Goal: Information Seeking & Learning: Learn about a topic

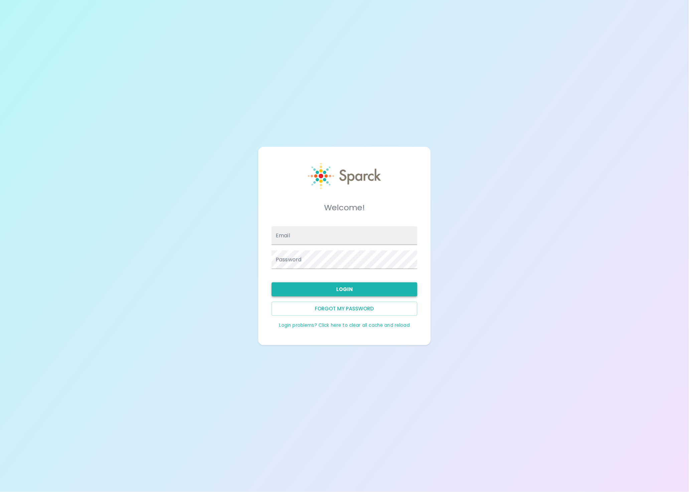
type input "admin@sparckco.com"
click at [324, 286] on button "Login" at bounding box center [345, 290] width 146 height 14
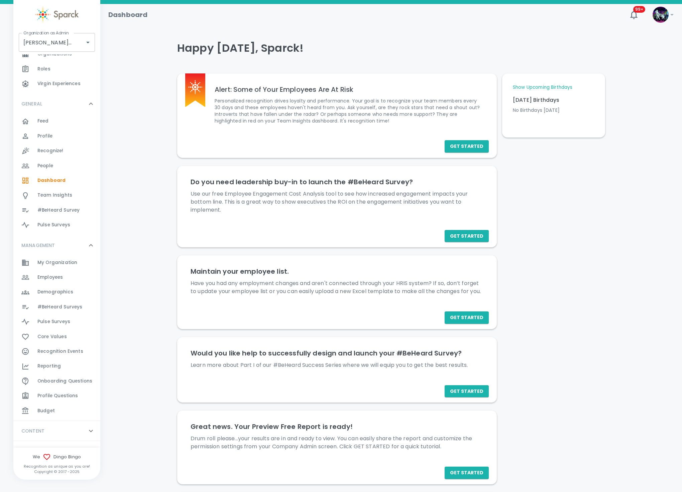
scroll to position [40, 0]
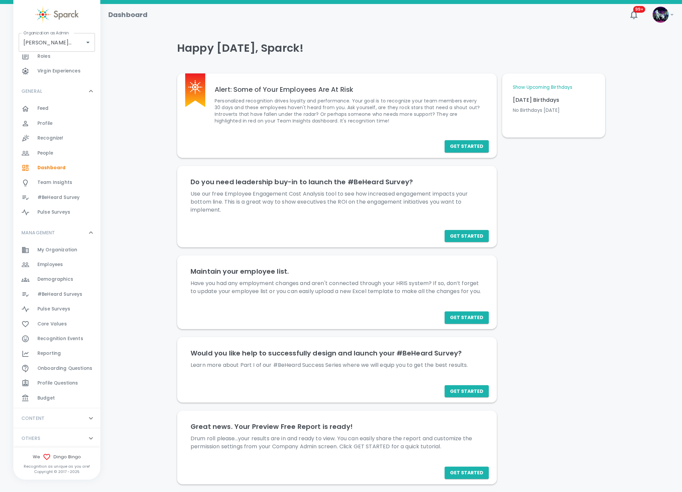
click at [38, 399] on span "Budget" at bounding box center [45, 398] width 17 height 7
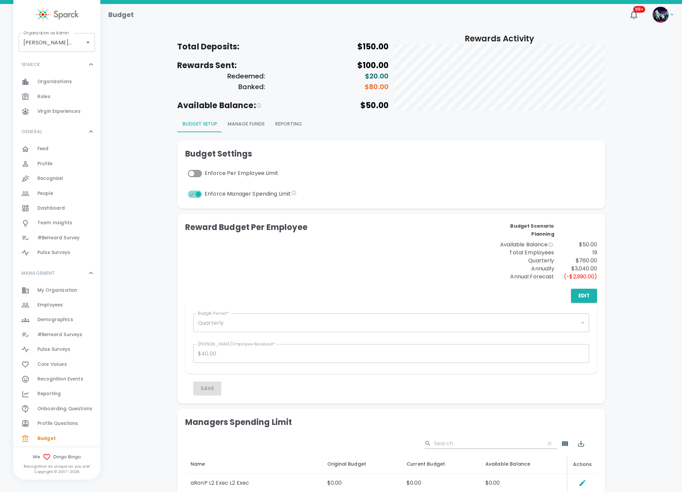
click at [249, 122] on button "Manage Funds" at bounding box center [245, 124] width 47 height 16
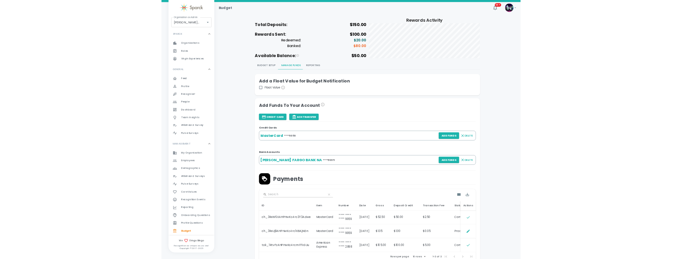
scroll to position [50, 0]
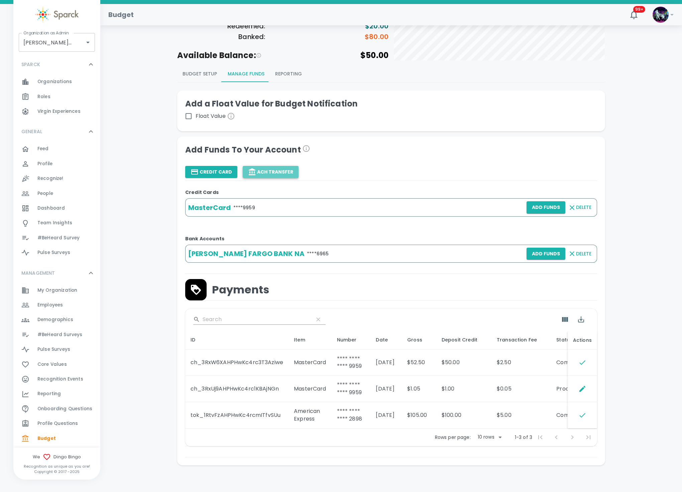
click at [274, 174] on button "ACH Transfer" at bounding box center [271, 172] width 56 height 12
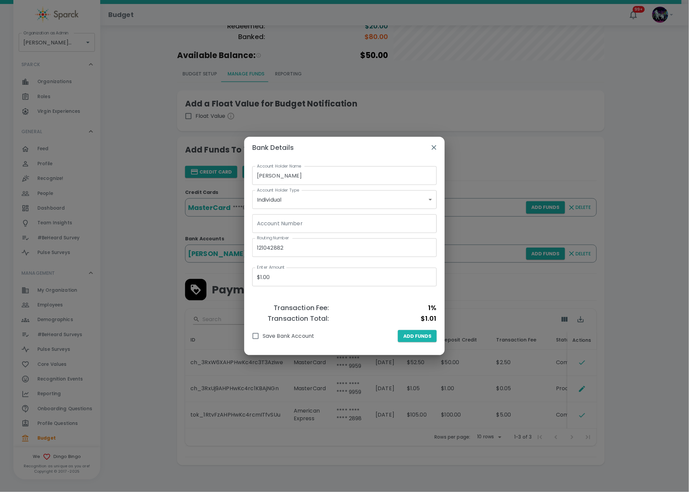
click at [293, 224] on input "Account Number" at bounding box center [344, 223] width 184 height 19
click at [320, 227] on input "Account Number" at bounding box center [344, 223] width 184 height 19
paste input "0001355442"
type input "0001355442"
drag, startPoint x: 318, startPoint y: 246, endPoint x: 234, endPoint y: 254, distance: 85.2
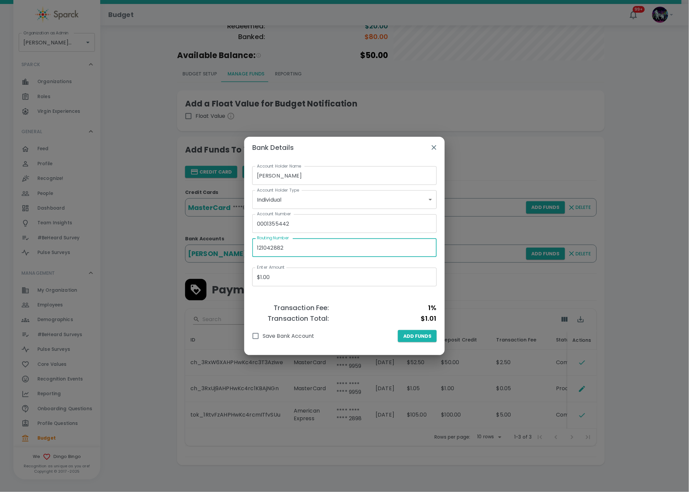
click at [234, 254] on div "Bank Details Account Holder Name Ron Thornburg Account Holder Name Account Hold…" at bounding box center [344, 246] width 689 height 492
paste input "321175261."
type input "321175261"
click at [362, 318] on h6 "$1.01" at bounding box center [383, 318] width 108 height 11
click at [256, 338] on input "Save Bank Account" at bounding box center [256, 336] width 14 height 14
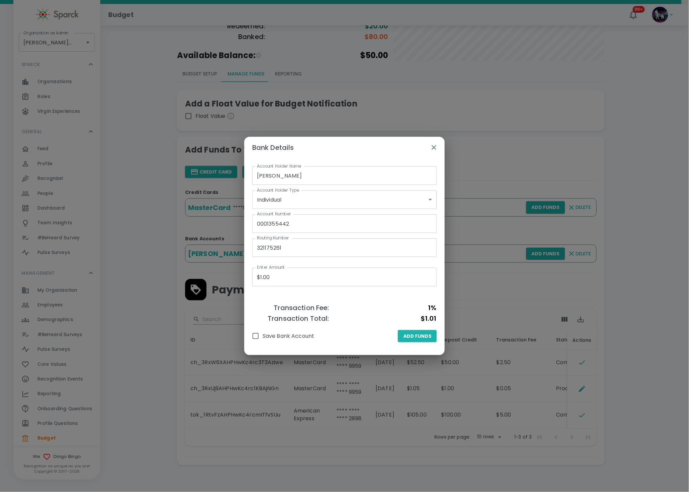
checkbox input "true"
drag, startPoint x: 274, startPoint y: 274, endPoint x: 256, endPoint y: 274, distance: 18.4
click at [256, 274] on input "$1.00" at bounding box center [344, 277] width 184 height 19
type input "$1.00"
click at [416, 336] on span "Add Funds" at bounding box center [417, 336] width 28 height 8
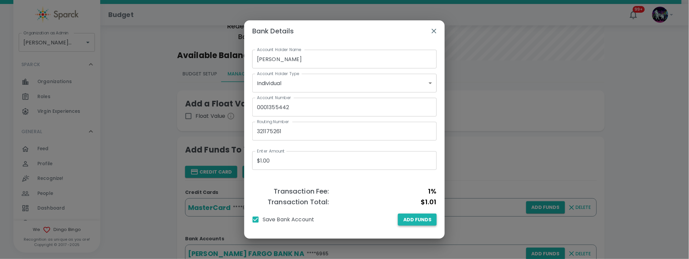
click at [433, 220] on button "Add Funds" at bounding box center [417, 220] width 39 height 12
click at [434, 29] on icon "button" at bounding box center [434, 31] width 8 height 8
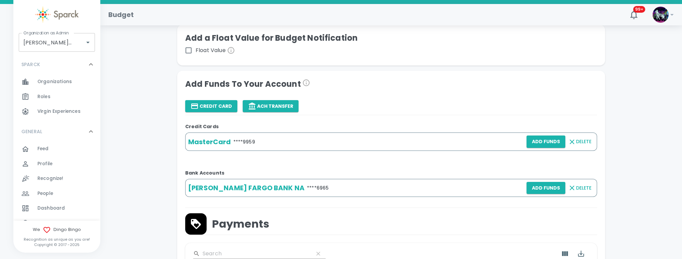
scroll to position [100, 0]
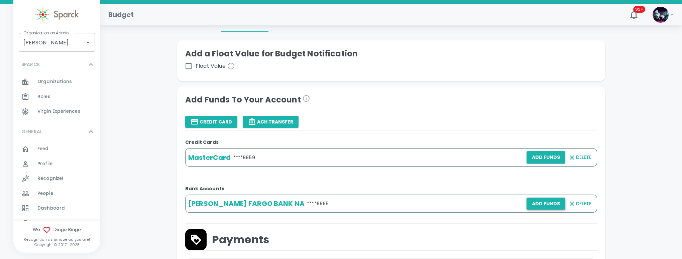
click at [548, 203] on button "Add Funds" at bounding box center [545, 204] width 39 height 12
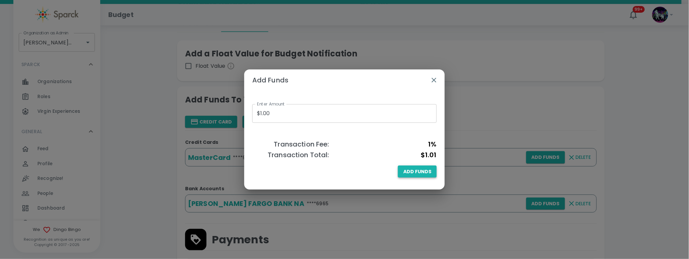
click at [421, 174] on span "Add Funds" at bounding box center [417, 172] width 28 height 8
click at [492, 131] on div "Add Funds Enter Amount $1.00 Enter Amount Transaction Fee: 1% Transaction Total…" at bounding box center [344, 129] width 689 height 259
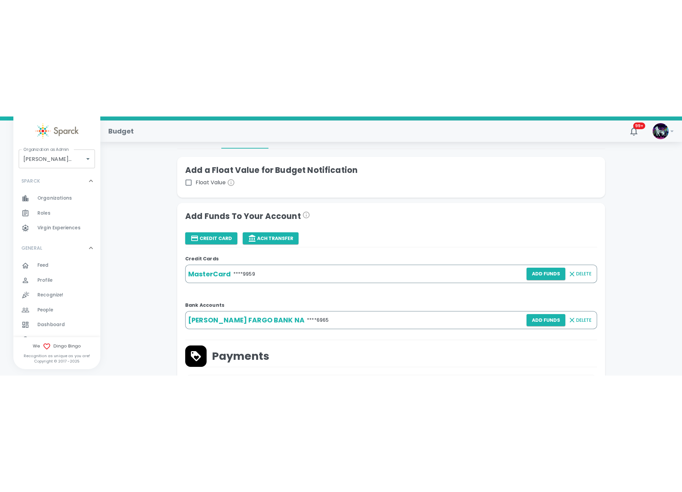
scroll to position [69, 0]
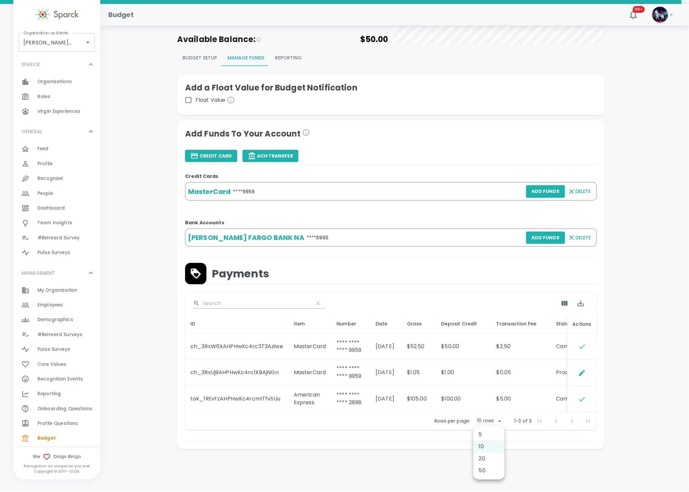
click at [493, 423] on body "Skip Navigation Budget 99+ ! Organization as Admin Dingo Bingo • 1486 Organizat…" at bounding box center [344, 213] width 689 height 559
click at [488, 470] on li "50" at bounding box center [488, 471] width 31 height 12
type input "50"
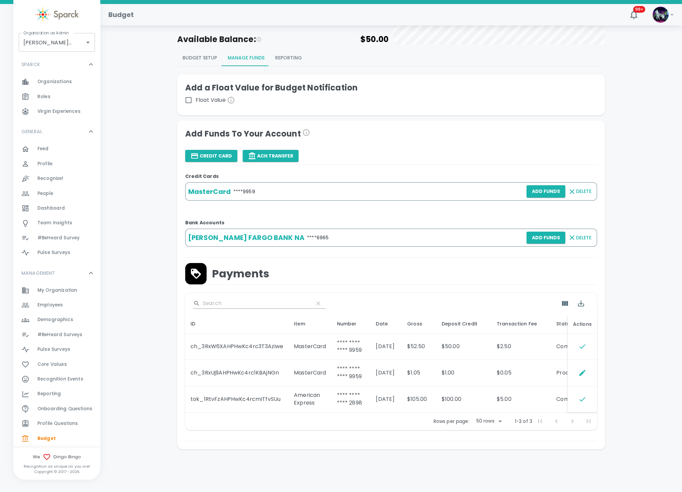
click at [392, 399] on td "08/08/25" at bounding box center [385, 400] width 31 height 26
drag, startPoint x: 392, startPoint y: 398, endPoint x: 377, endPoint y: 394, distance: 16.1
click at [377, 394] on td "08/08/25" at bounding box center [385, 400] width 31 height 26
click at [370, 254] on div "Bank Accounts WELLS FARGO BANK NA **** 6965 Add Funds Delete" at bounding box center [388, 234] width 417 height 47
click at [556, 232] on button "Add Funds" at bounding box center [545, 238] width 39 height 12
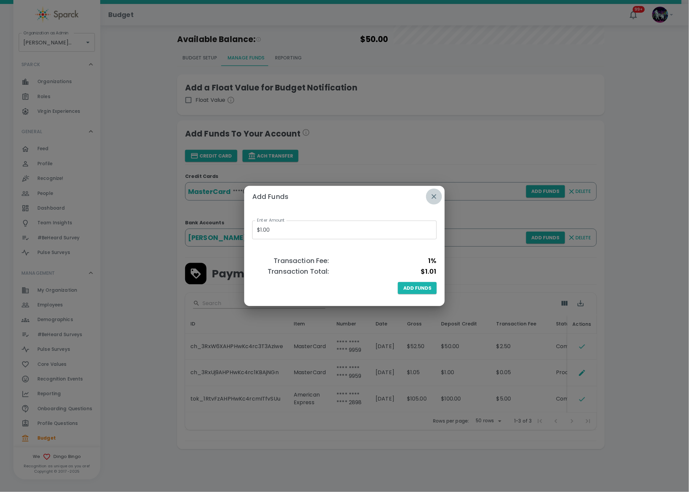
click at [436, 198] on icon "button" at bounding box center [434, 197] width 8 height 8
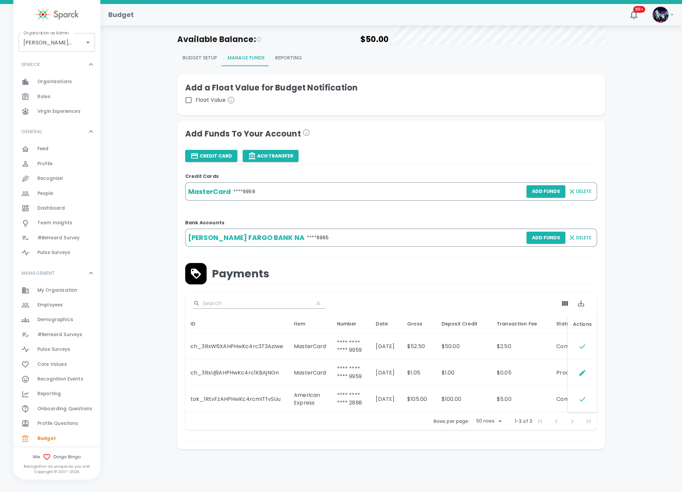
click at [338, 236] on div "WELLS FARGO BANK NA **** 6965 Add Funds Delete" at bounding box center [391, 238] width 412 height 18
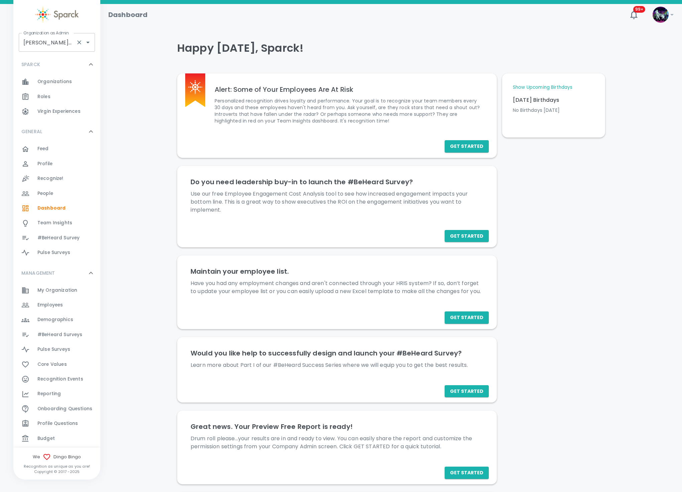
click at [56, 43] on input "Dingo Bingo • 1486" at bounding box center [47, 42] width 51 height 13
click at [51, 65] on li "San Francisco Bay Coffee • 1357" at bounding box center [57, 64] width 76 height 20
type input "San Francisco Bay Coffee • 1357"
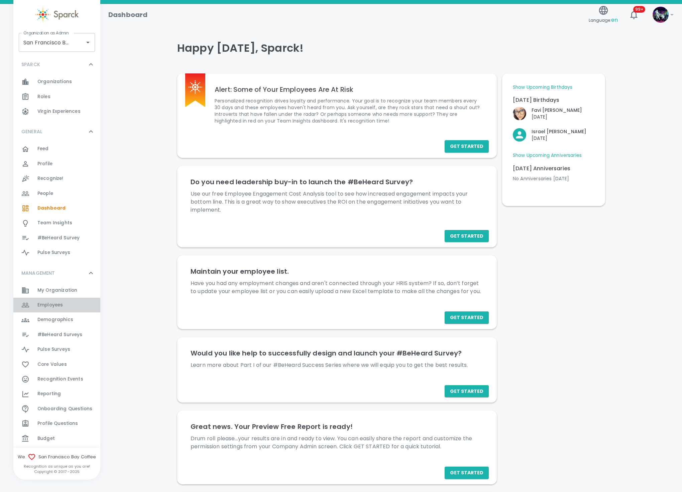
click at [62, 310] on span "Employees 0" at bounding box center [49, 305] width 25 height 9
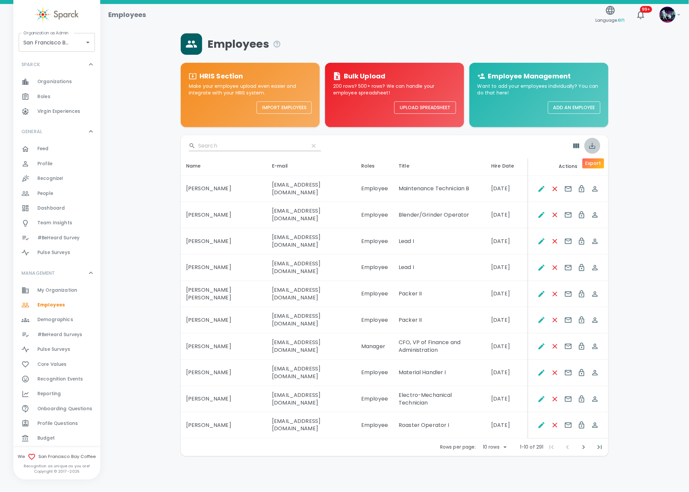
click at [594, 148] on icon "Export" at bounding box center [592, 146] width 6 height 6
click at [605, 176] on li "Export as CSV" at bounding box center [608, 175] width 48 height 12
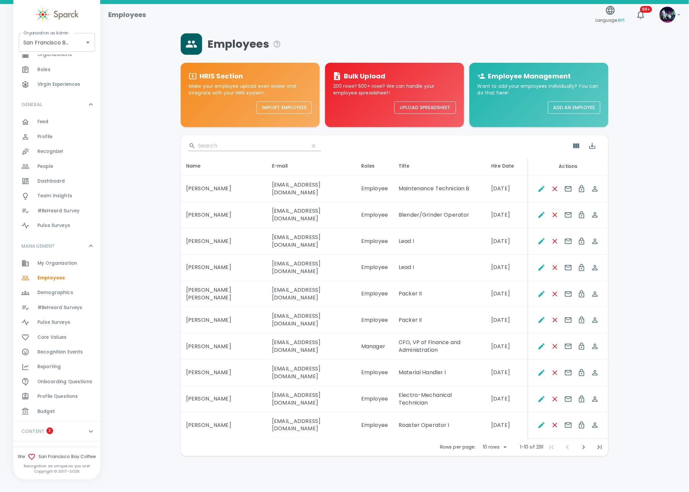
scroll to position [40, 0]
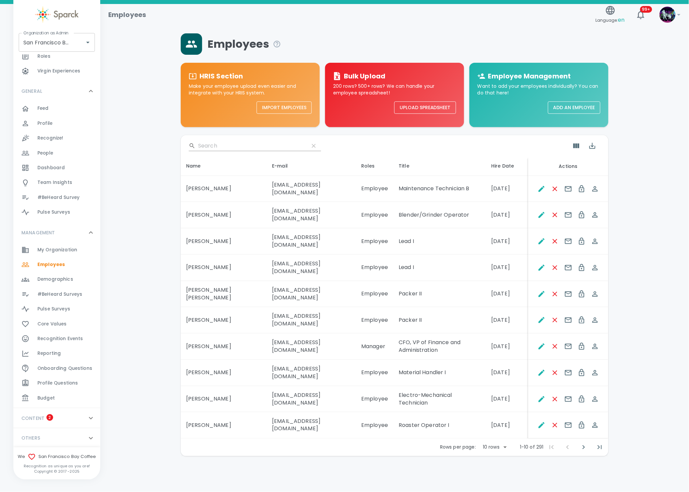
click at [58, 355] on span "Reporting" at bounding box center [48, 353] width 23 height 7
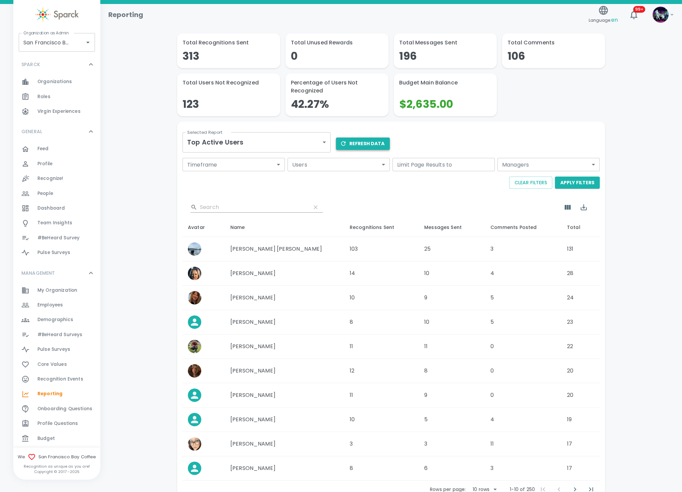
click at [369, 141] on button "Refresh Data" at bounding box center [363, 144] width 54 height 12
click at [369, 206] on div "​" at bounding box center [390, 207] width 417 height 21
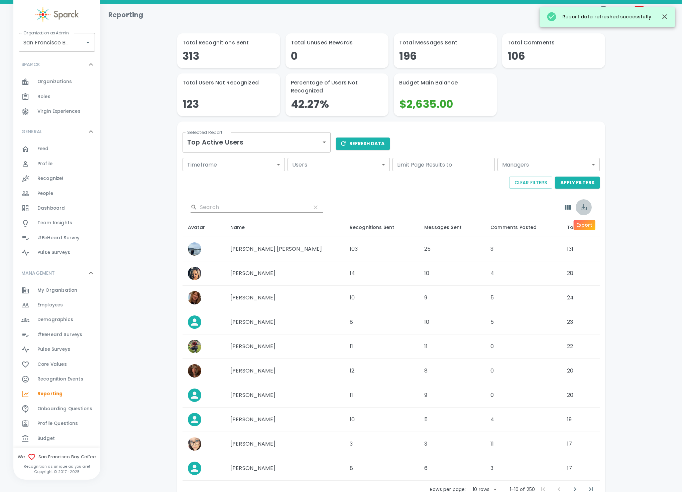
click at [582, 211] on button "Export" at bounding box center [583, 207] width 16 height 16
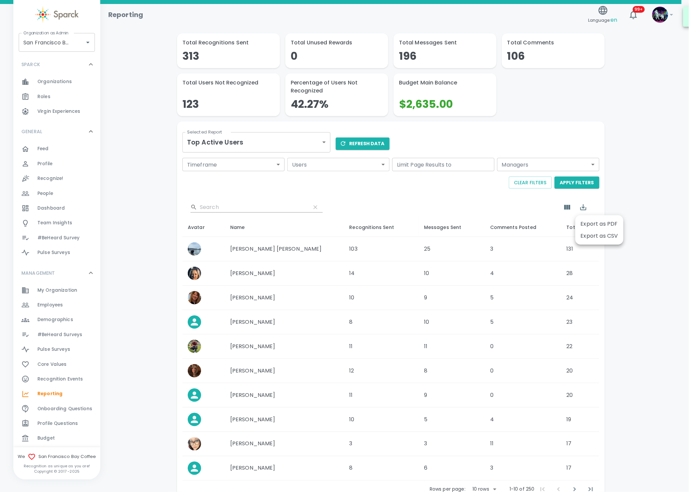
click at [592, 238] on li "Export as CSV" at bounding box center [599, 236] width 48 height 12
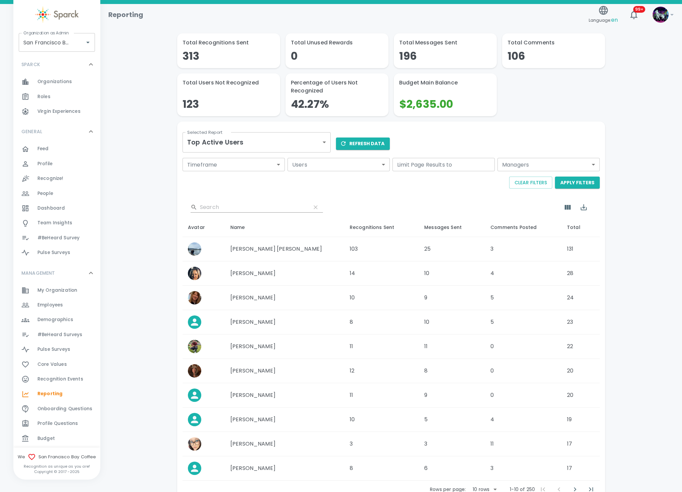
drag, startPoint x: 315, startPoint y: 122, endPoint x: 309, endPoint y: 138, distance: 16.7
click at [312, 129] on div "Selected Report Top Active Users top-active-users Selected Report Refresh Data …" at bounding box center [388, 310] width 433 height 388
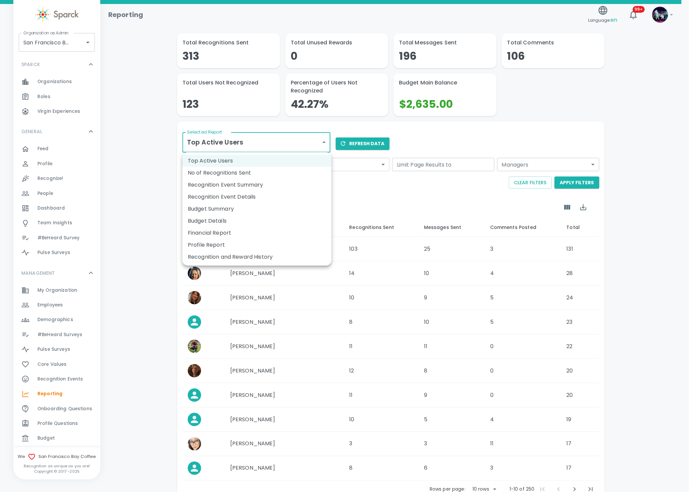
click at [309, 138] on body "Skip Navigation Reporting Language: en 99+ ! Organization as Admin San Francisc…" at bounding box center [344, 269] width 689 height 539
click at [228, 175] on li "No of Recognitions Sent" at bounding box center [256, 173] width 149 height 12
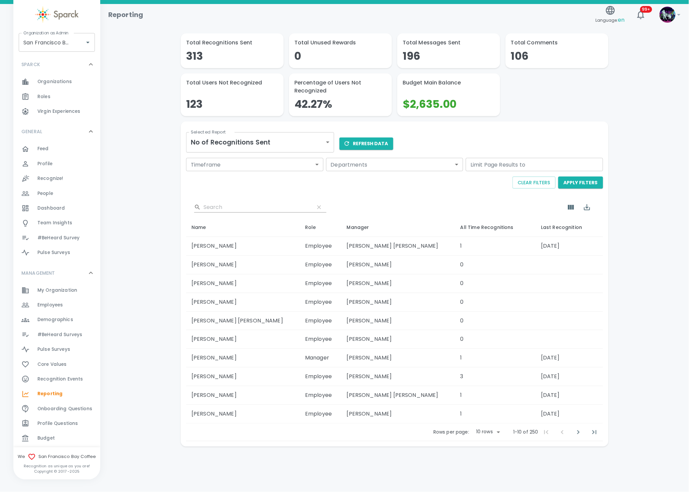
click at [377, 144] on button "Refresh Data" at bounding box center [366, 144] width 54 height 12
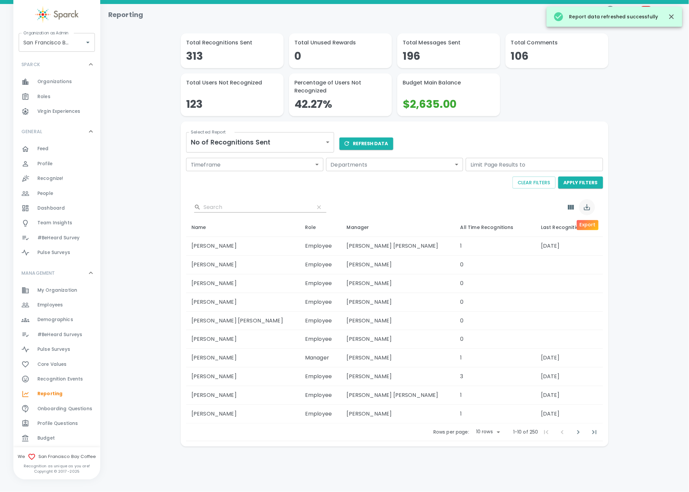
click at [586, 205] on icon "Export" at bounding box center [587, 207] width 8 height 8
click at [601, 234] on li "Export as CSV" at bounding box center [603, 236] width 48 height 12
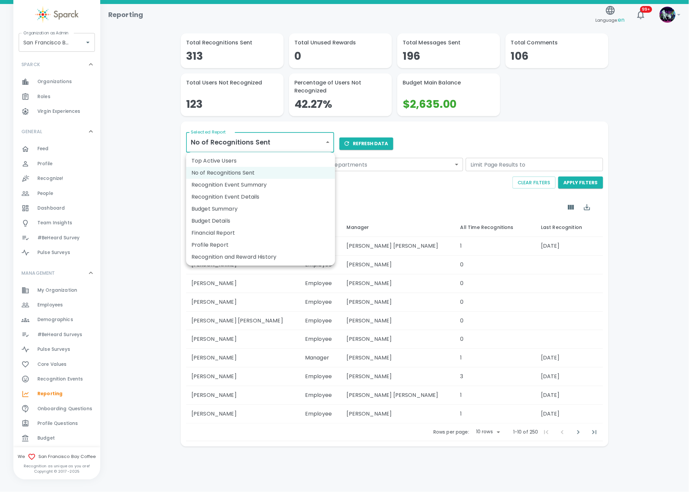
click at [329, 146] on body "Skip Navigation Reporting Language: en 99+ ! Organization as Admin San Francisc…" at bounding box center [344, 241] width 689 height 482
click at [254, 187] on li "Recognition Event Summary" at bounding box center [260, 185] width 149 height 12
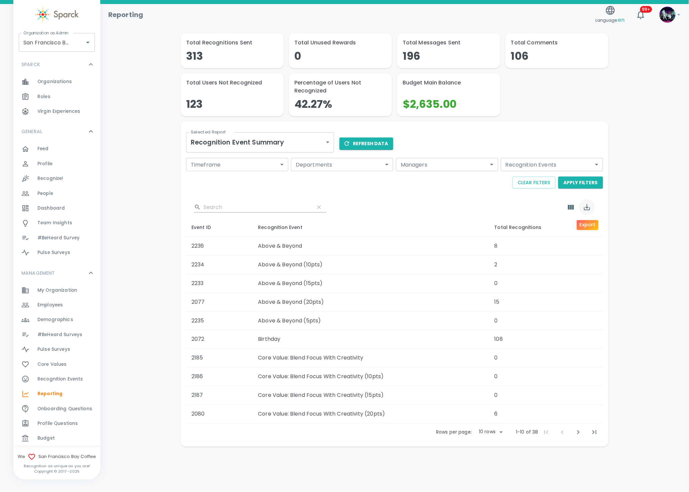
click at [592, 206] on button "Export" at bounding box center [587, 207] width 16 height 16
click at [605, 238] on li "Export as CSV" at bounding box center [603, 236] width 48 height 12
click at [382, 142] on button "Refresh Data" at bounding box center [366, 144] width 54 height 12
click at [589, 210] on icon "Export" at bounding box center [587, 207] width 6 height 6
click at [598, 234] on li "Export as CSV" at bounding box center [603, 236] width 48 height 12
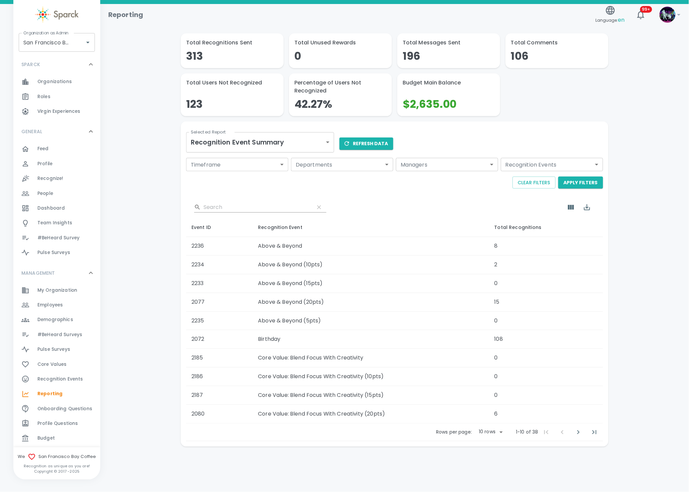
click at [443, 195] on div "​ Event ID Recognition Event Total Recognitions 2236 Above & Beyond 8 2234 Abov…" at bounding box center [393, 318] width 420 height 248
click at [59, 381] on span "Recognition Events" at bounding box center [60, 379] width 46 height 7
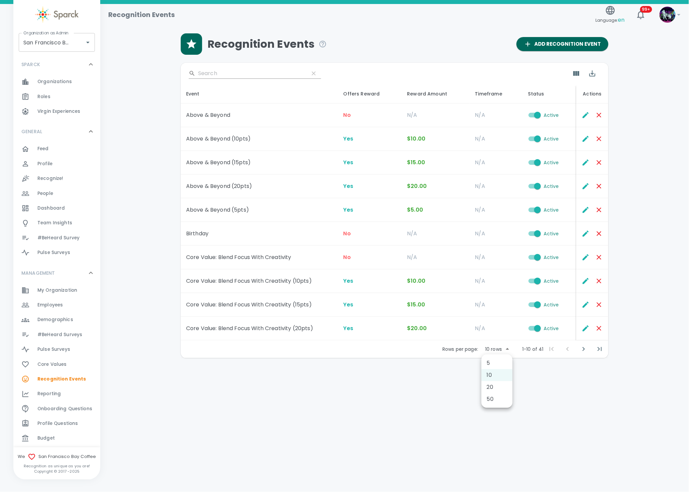
click at [503, 350] on body "Skip Navigation Recognition Events Language: en 99+ ! Organization as Admin San…" at bounding box center [344, 196] width 689 height 393
click at [493, 402] on li "50" at bounding box center [496, 400] width 31 height 12
type input "50"
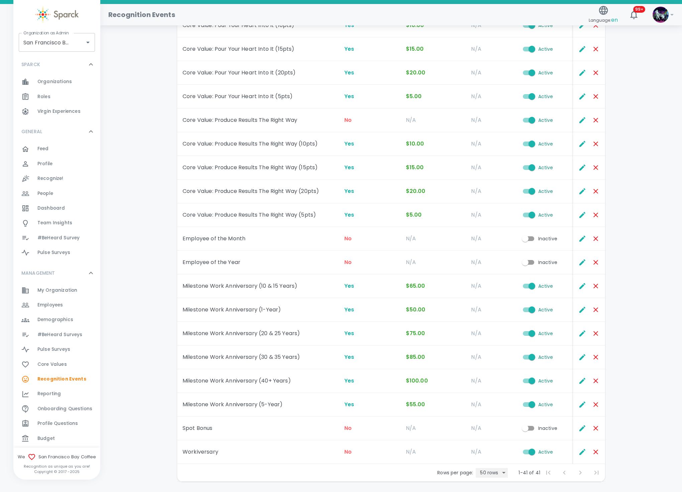
scroll to position [638, 0]
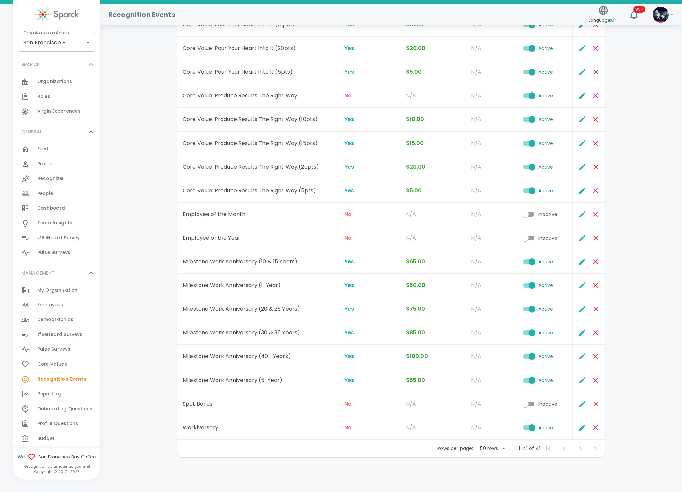
click at [524, 188] on input "Active" at bounding box center [532, 190] width 38 height 13
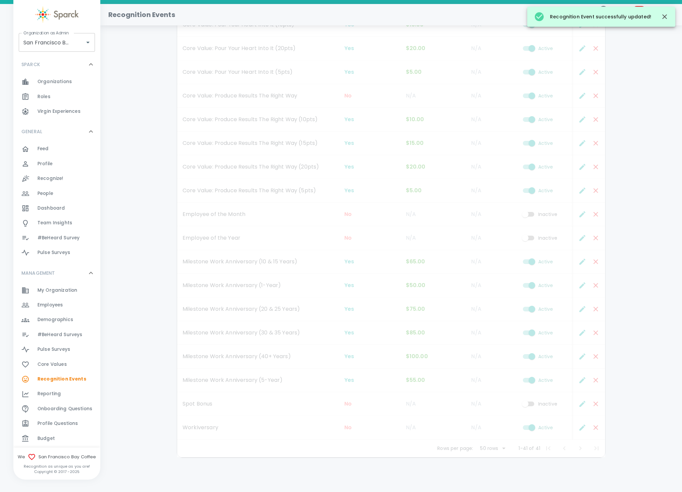
checkbox input "false"
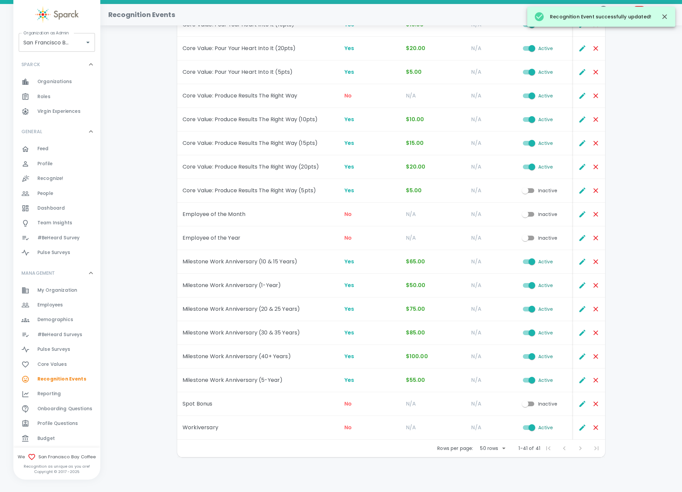
scroll to position [538, 0]
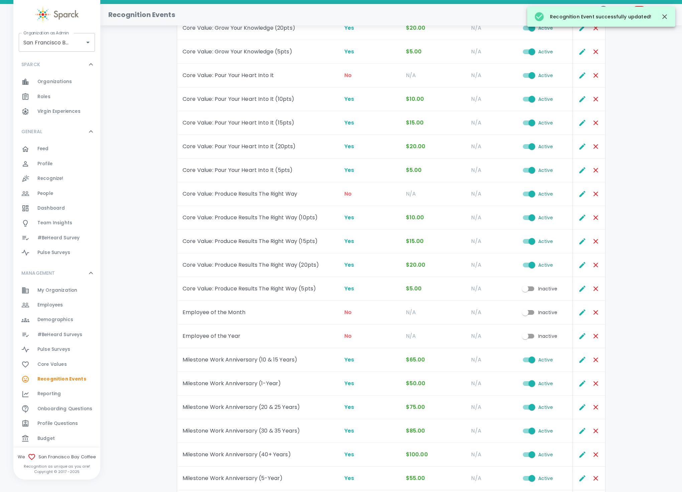
click at [513, 176] on tr "Core Value: Pour Your Heart Into It (5pts) Yes $5.00 N/A Active" at bounding box center [391, 171] width 428 height 24
click at [524, 172] on input "Active" at bounding box center [532, 170] width 38 height 13
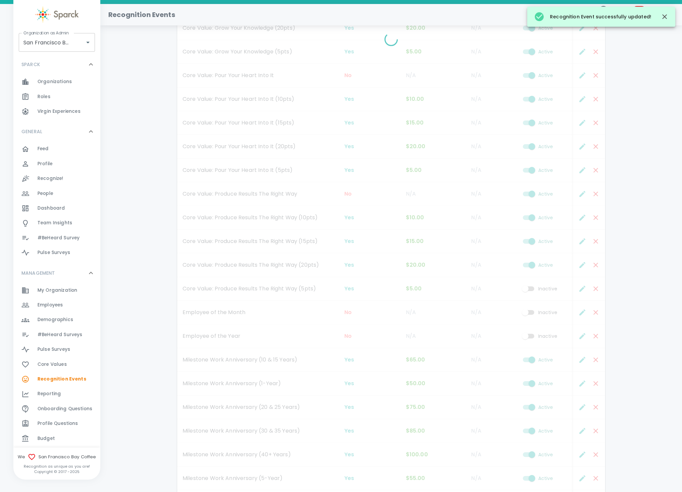
checkbox input "false"
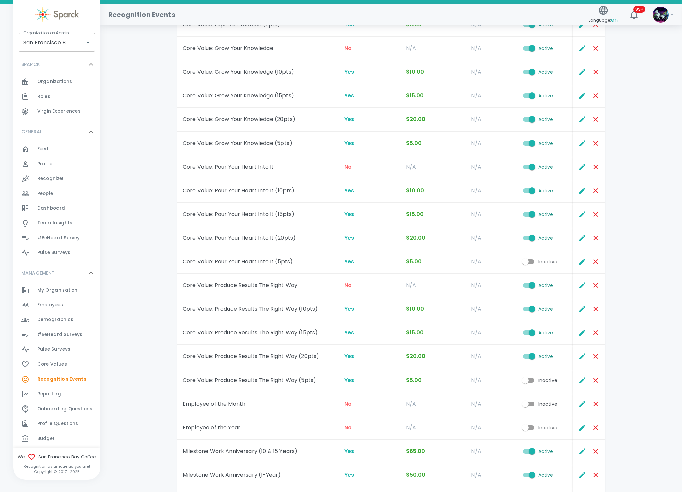
scroll to position [388, 0]
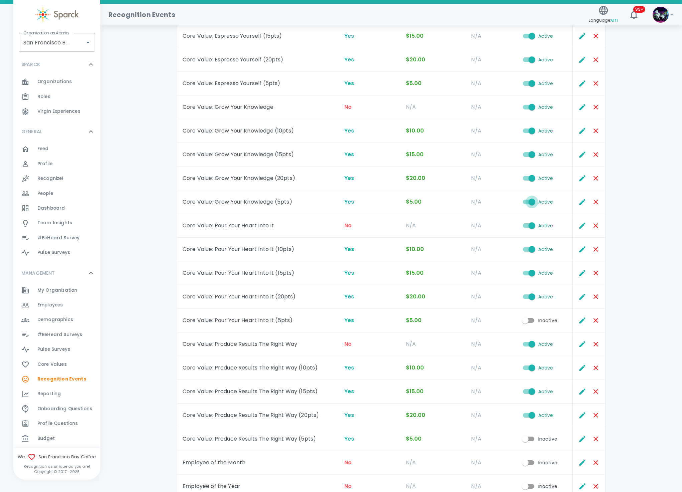
click at [525, 203] on input "Active" at bounding box center [532, 202] width 38 height 13
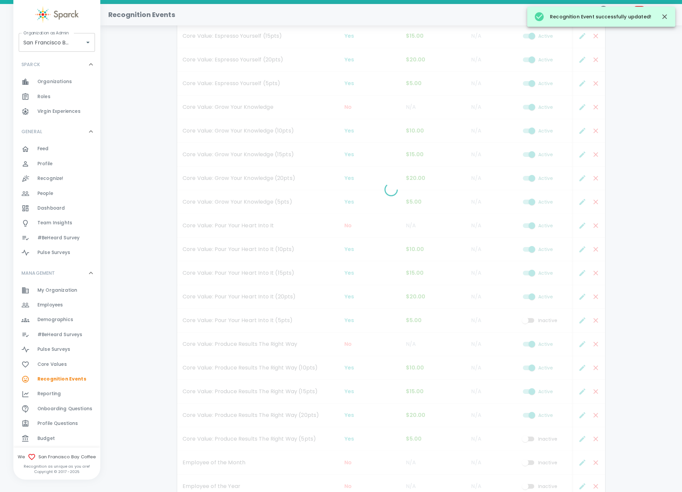
checkbox input "false"
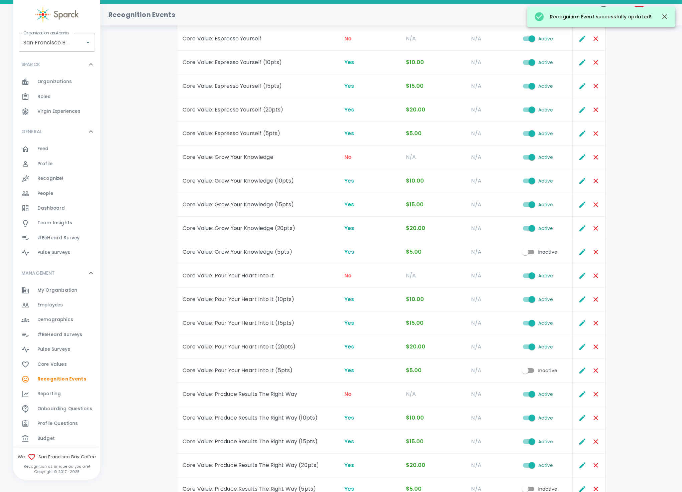
scroll to position [287, 0]
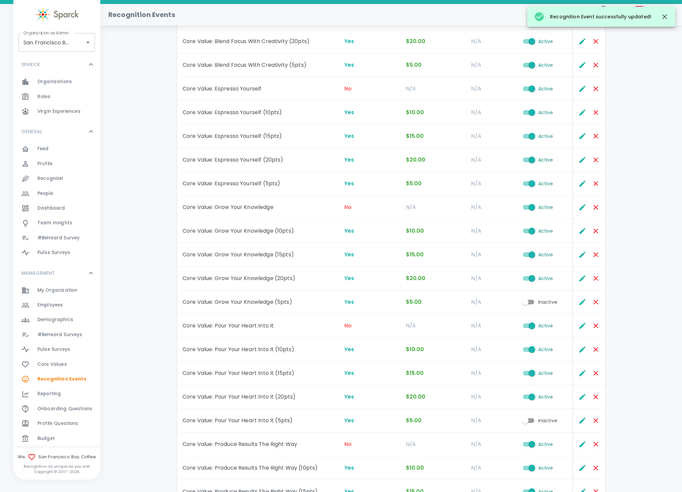
click at [526, 183] on input "Active" at bounding box center [532, 183] width 38 height 13
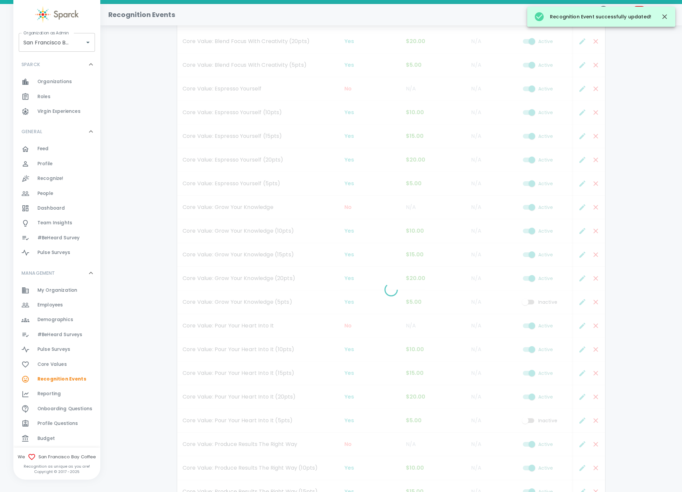
checkbox input "false"
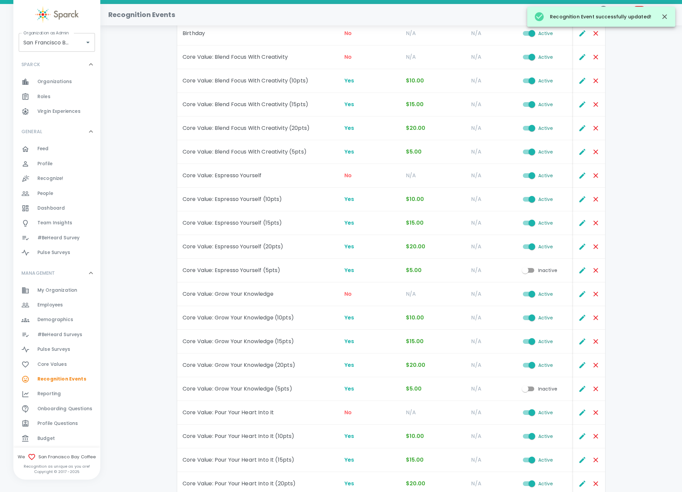
scroll to position [187, 0]
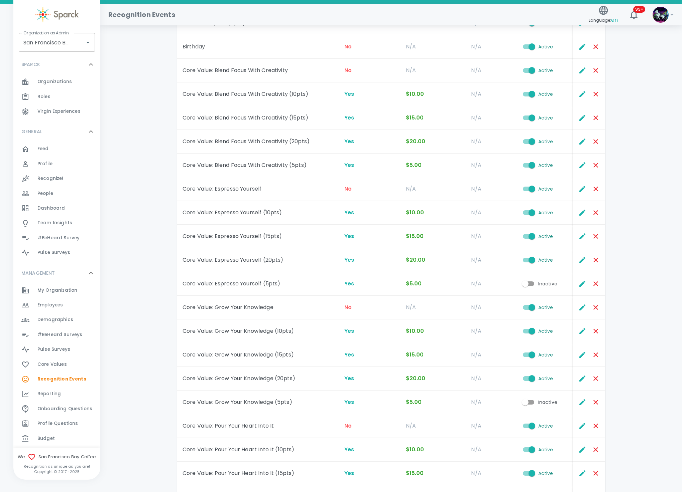
click at [523, 166] on input "Active" at bounding box center [532, 165] width 38 height 13
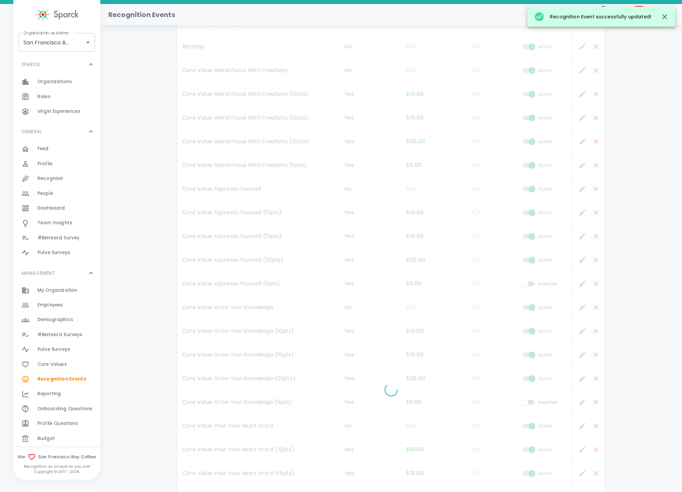
checkbox input "false"
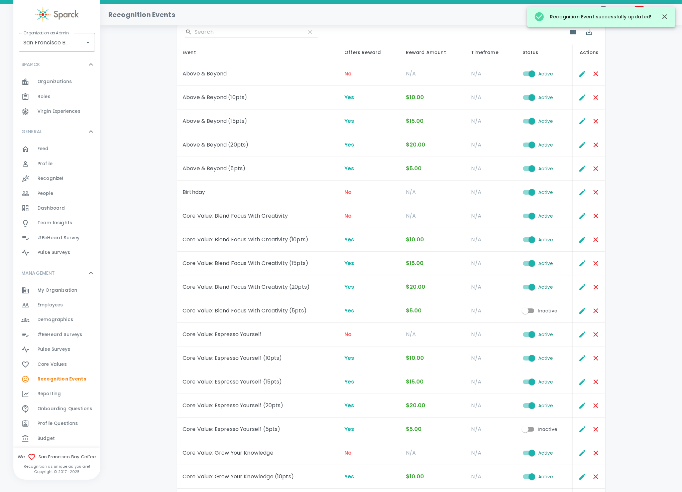
scroll to position [37, 0]
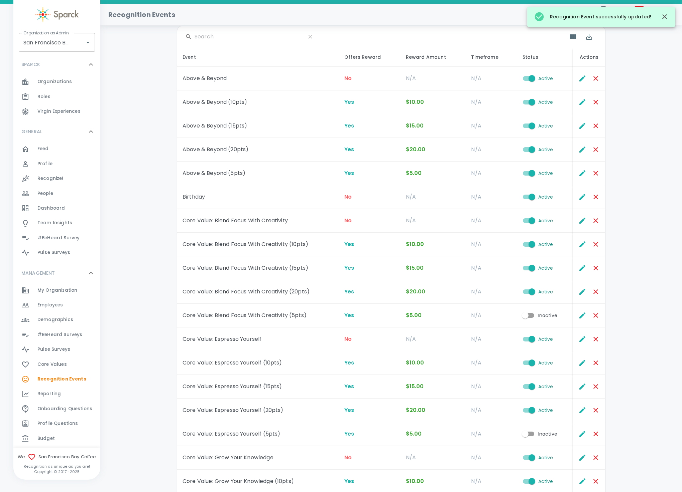
click at [525, 174] on input "Active" at bounding box center [532, 173] width 38 height 13
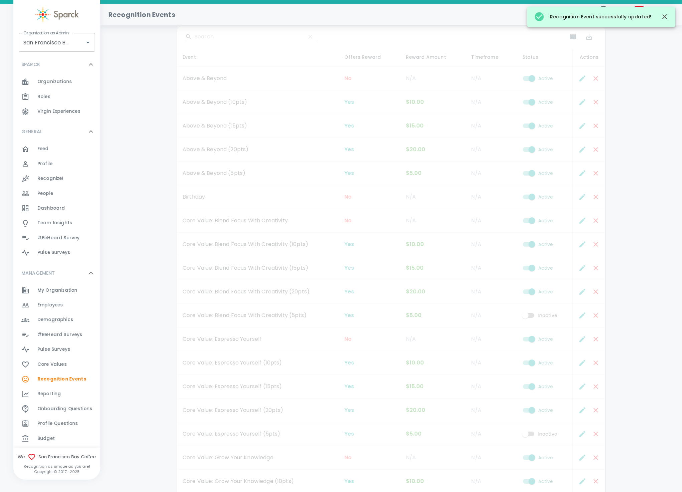
checkbox input "false"
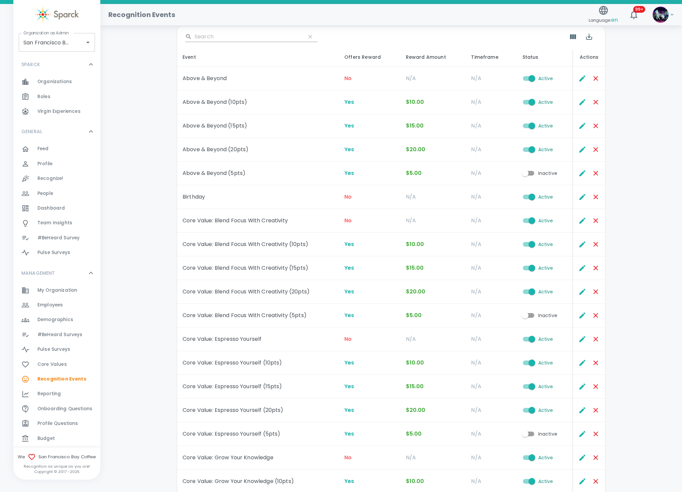
click at [59, 396] on span "Reporting" at bounding box center [48, 394] width 23 height 7
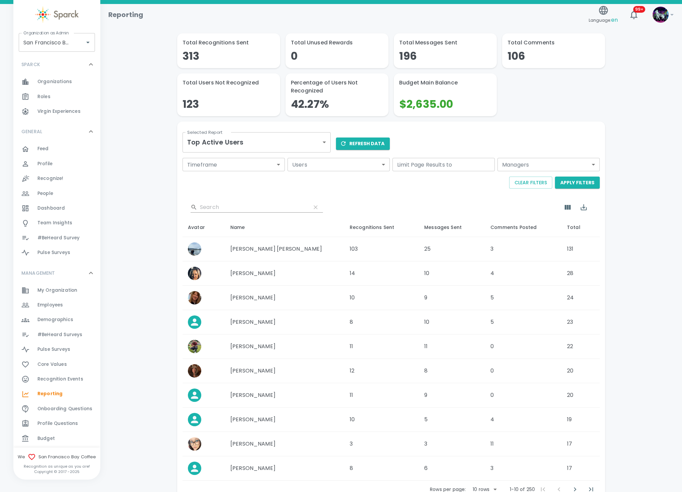
click at [292, 142] on body "Skip Navigation Reporting Language: en 99+ ! Organization as Admin San Francisc…" at bounding box center [341, 269] width 682 height 539
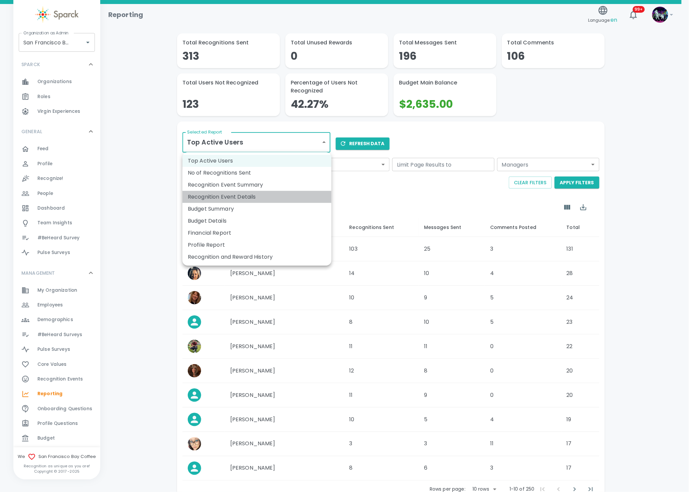
click at [267, 198] on li "Recognition Event Details" at bounding box center [256, 197] width 149 height 12
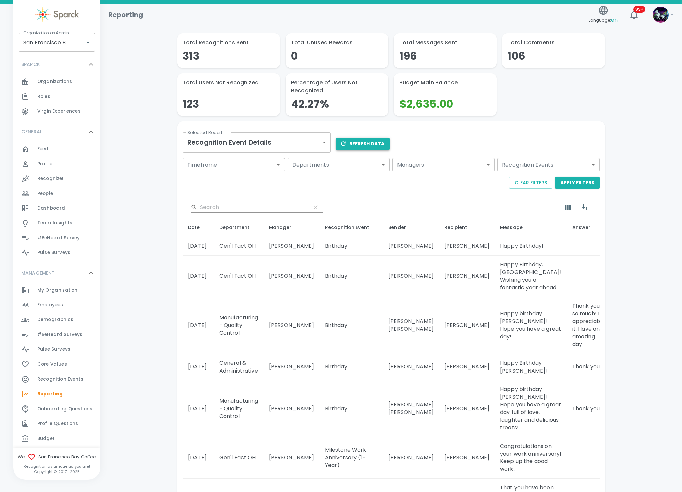
click at [369, 143] on button "Refresh Data" at bounding box center [363, 144] width 54 height 12
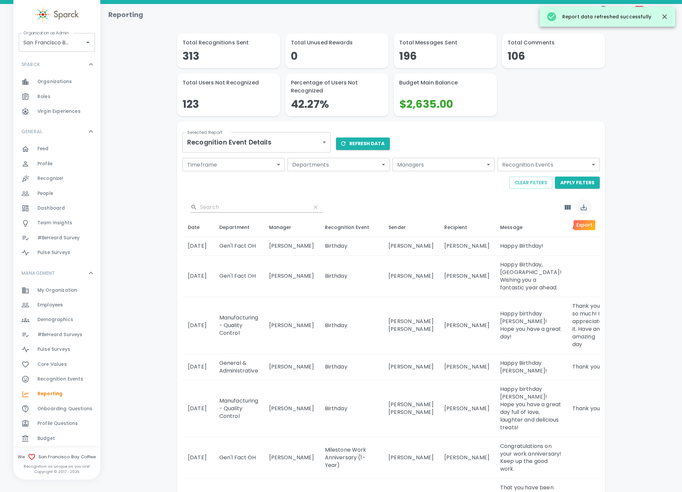
click at [586, 210] on icon "Export" at bounding box center [583, 207] width 6 height 6
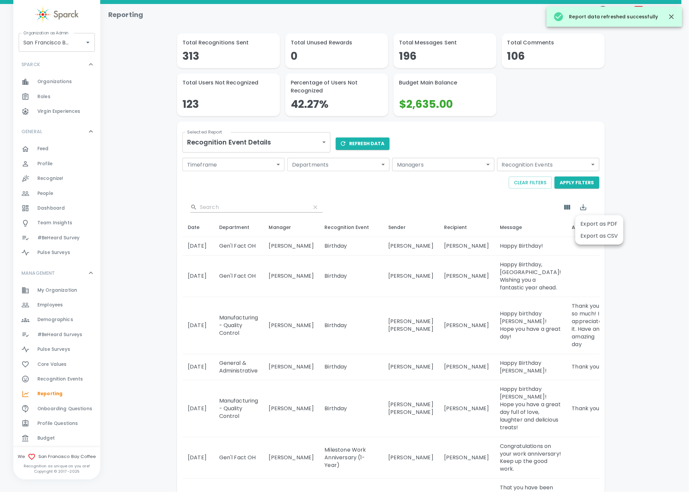
click at [589, 236] on li "Export as CSV" at bounding box center [599, 236] width 48 height 12
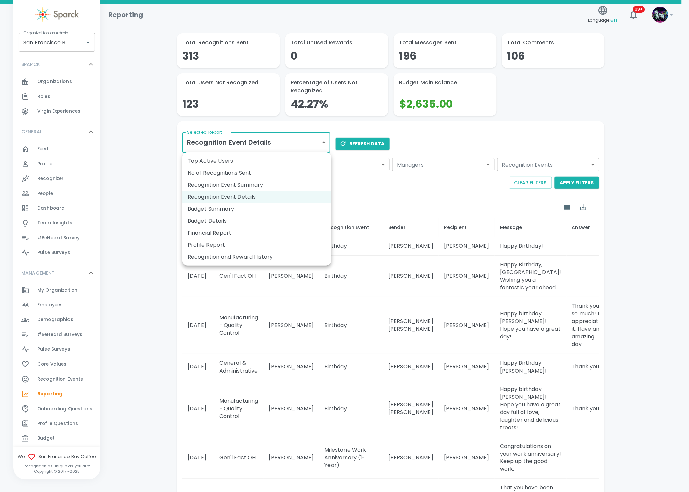
click at [286, 140] on body "Skip Navigation Reporting Language: en 99+ ! Organization as Admin San Francisc…" at bounding box center [344, 470] width 689 height 940
click at [243, 206] on li "Budget Summary" at bounding box center [256, 209] width 149 height 12
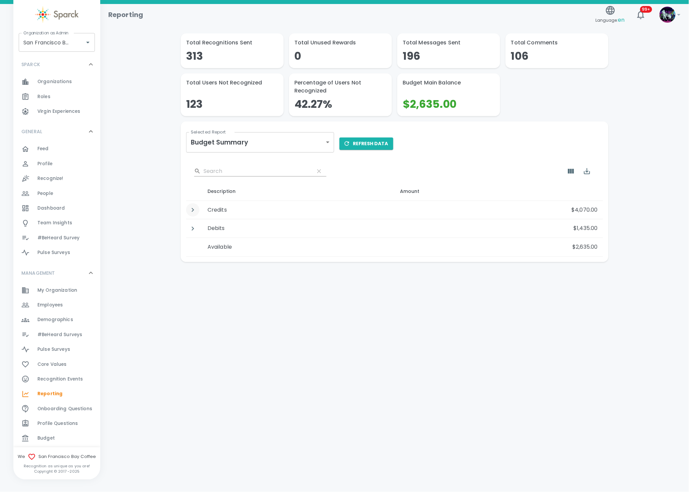
click at [195, 208] on icon "Detail panel visibility toggle" at bounding box center [193, 210] width 8 height 8
click at [193, 250] on icon "Detail panel visibility toggle" at bounding box center [193, 248] width 8 height 8
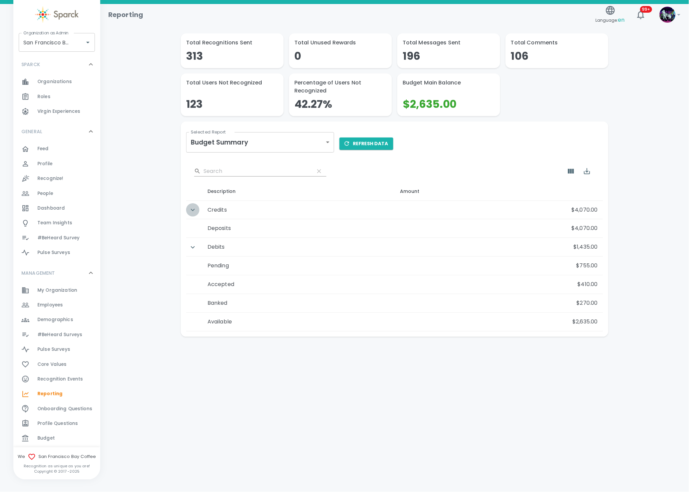
click at [192, 211] on icon "Detail panel visibility toggle" at bounding box center [193, 210] width 8 height 8
click at [192, 211] on icon "Detail panel visibility toggle" at bounding box center [193, 210] width 2 height 4
click at [58, 307] on span "Employees" at bounding box center [49, 305] width 25 height 7
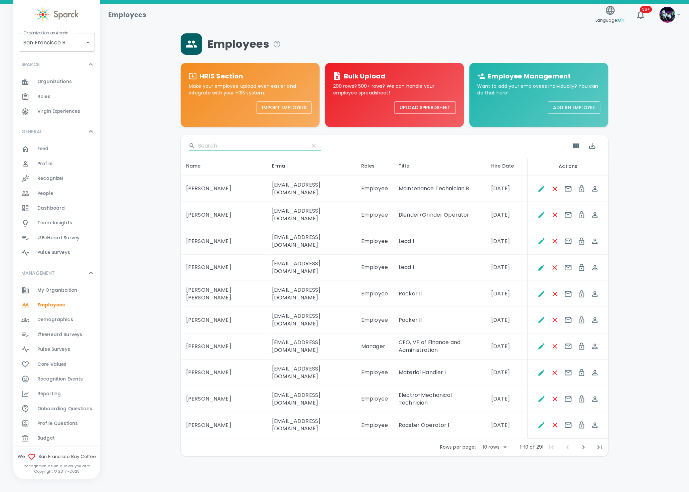
click at [229, 141] on input "Search" at bounding box center [251, 146] width 106 height 11
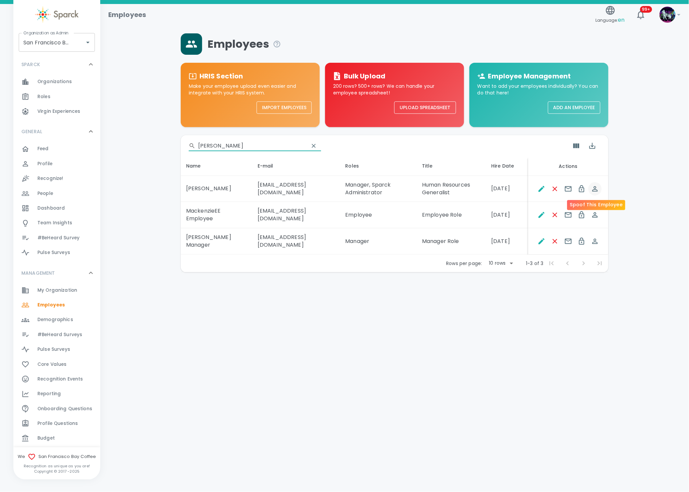
type input "vega"
click at [594, 188] on icon "Spoof This Employee" at bounding box center [594, 188] width 5 height 5
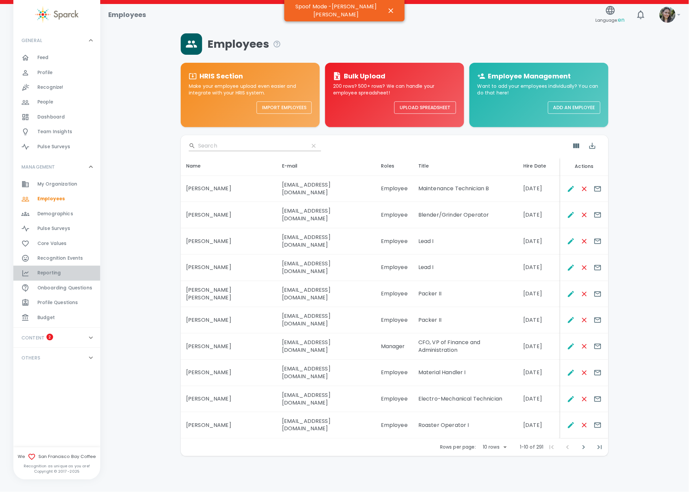
click at [71, 273] on div "Reporting 0" at bounding box center [68, 273] width 63 height 9
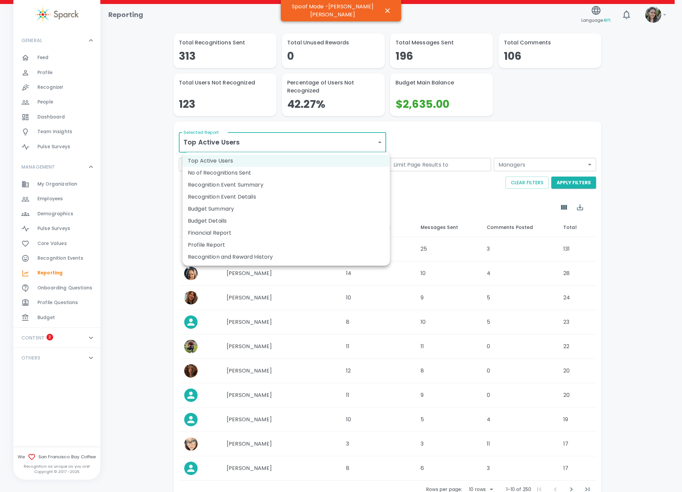
click at [357, 149] on body "Skip Navigation Reporting Language: en ! GENERAL 0 Feed 0 Profile 0 Recognize! …" at bounding box center [341, 269] width 682 height 539
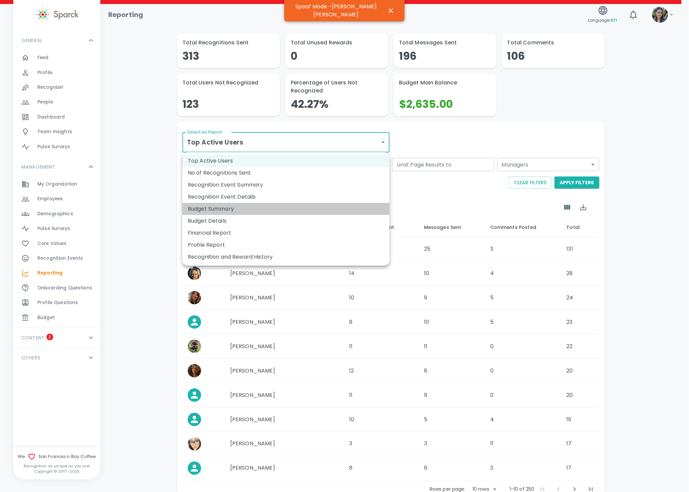
click at [276, 207] on li "Budget Summary" at bounding box center [285, 209] width 207 height 12
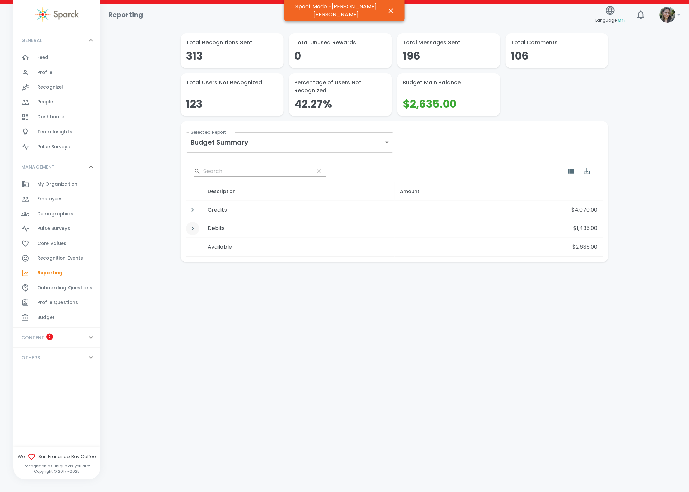
click at [193, 227] on icon "Detail panel visibility toggle" at bounding box center [193, 229] width 8 height 8
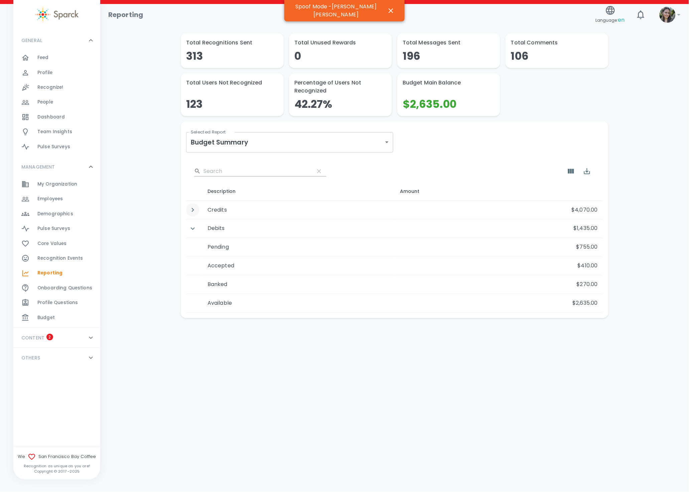
click at [193, 214] on button "Detail panel visibility toggle" at bounding box center [192, 209] width 13 height 13
click at [389, 8] on icon "button" at bounding box center [391, 10] width 5 height 5
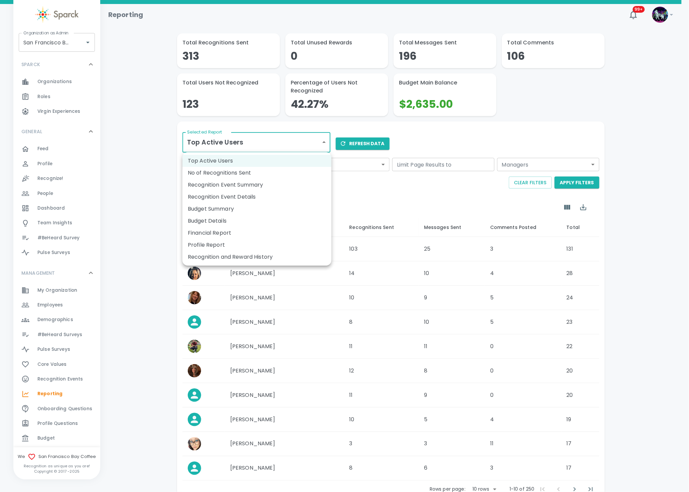
click at [247, 139] on body "Skip Navigation Reporting 99+ ! Organization as Admin [GEOGRAPHIC_DATA] Coffee …" at bounding box center [344, 269] width 689 height 539
click at [235, 222] on li "Budget Details" at bounding box center [256, 221] width 149 height 12
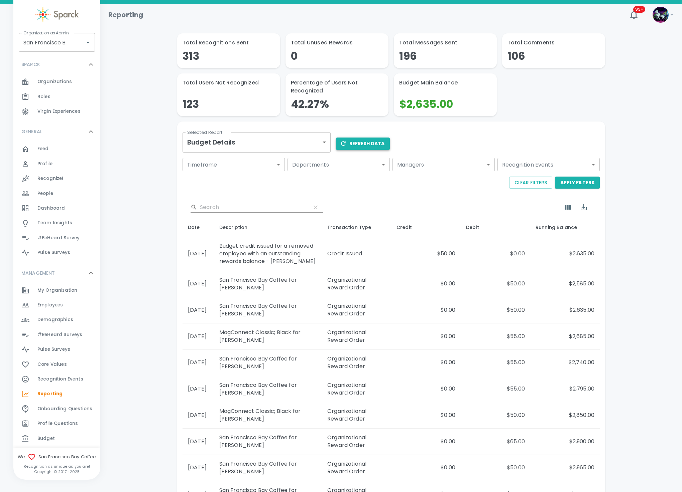
click at [363, 144] on button "Refresh Data" at bounding box center [363, 144] width 54 height 12
click at [583, 210] on icon "Export" at bounding box center [583, 207] width 6 height 6
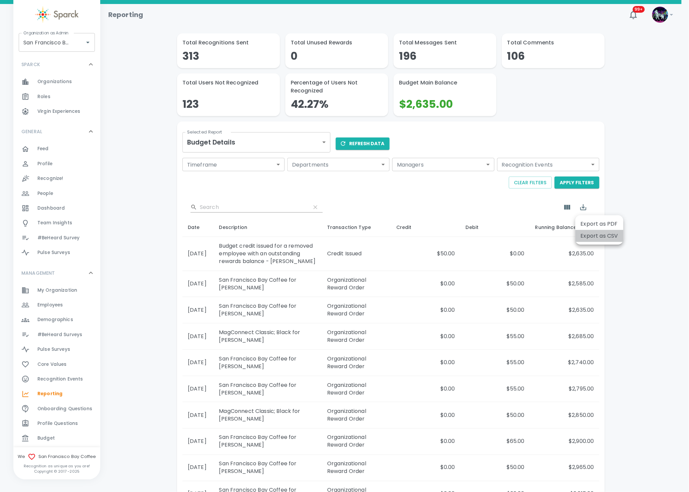
click at [591, 235] on li "Export as CSV" at bounding box center [599, 236] width 48 height 12
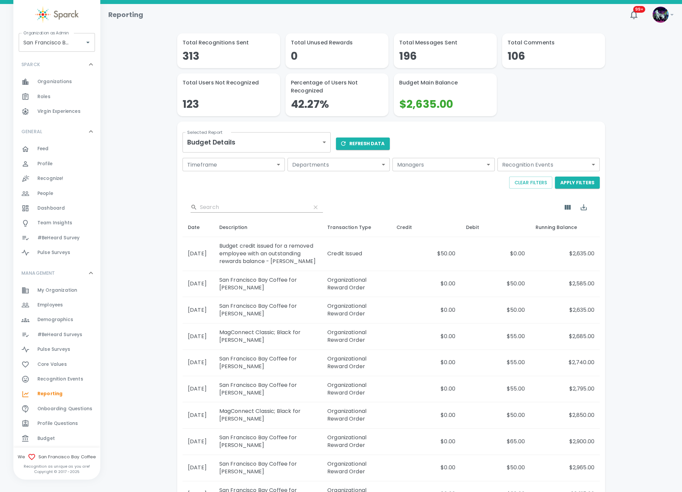
click at [211, 145] on body "Skip Navigation Reporting 99+ ! Organization as Admin [GEOGRAPHIC_DATA] Coffee …" at bounding box center [341, 283] width 682 height 566
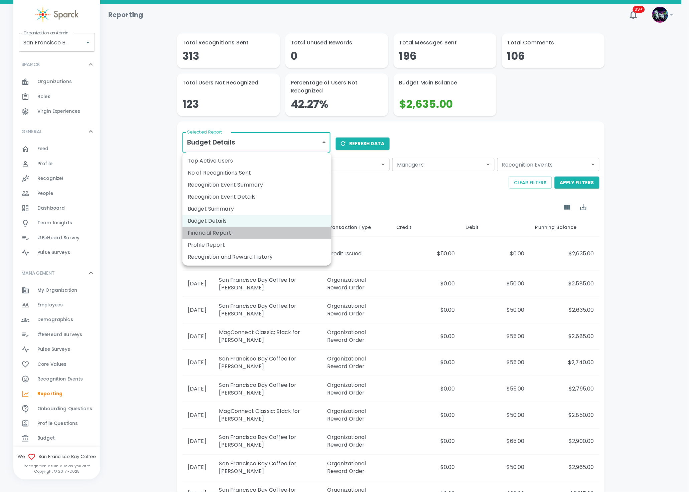
click at [225, 234] on li "Financial Report" at bounding box center [256, 233] width 149 height 12
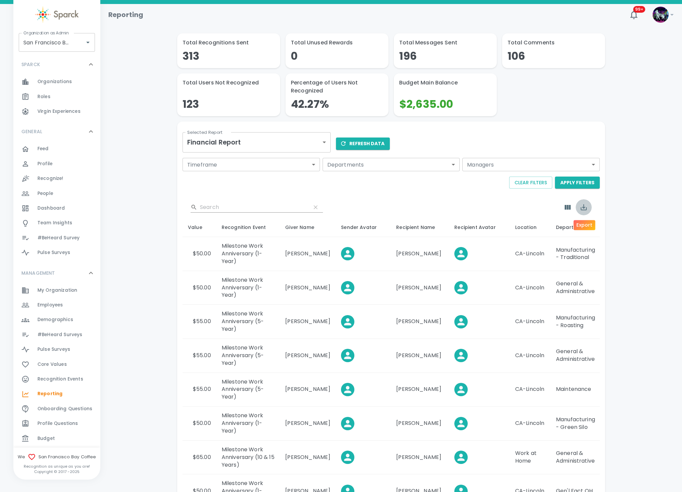
click at [586, 204] on icon "Export" at bounding box center [583, 207] width 8 height 8
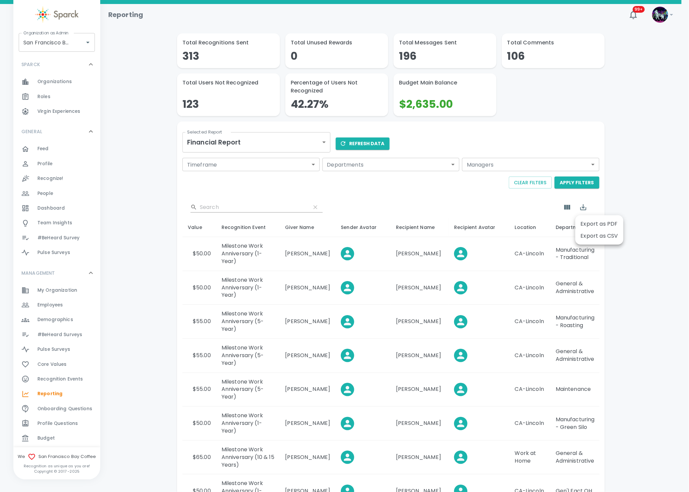
click at [588, 239] on li "Export as CSV" at bounding box center [599, 236] width 48 height 12
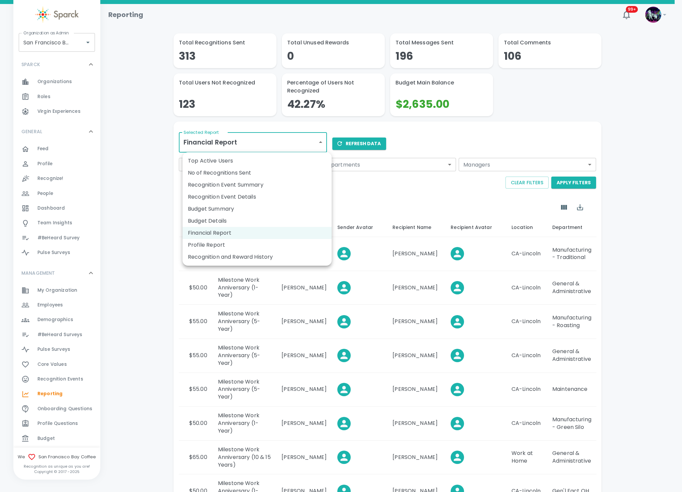
click at [300, 137] on body "Skip Navigation Reporting 99+ ! Organization as Admin [GEOGRAPHIC_DATA] Coffee …" at bounding box center [341, 309] width 682 height 619
click at [221, 246] on li "Profile Report" at bounding box center [256, 245] width 149 height 12
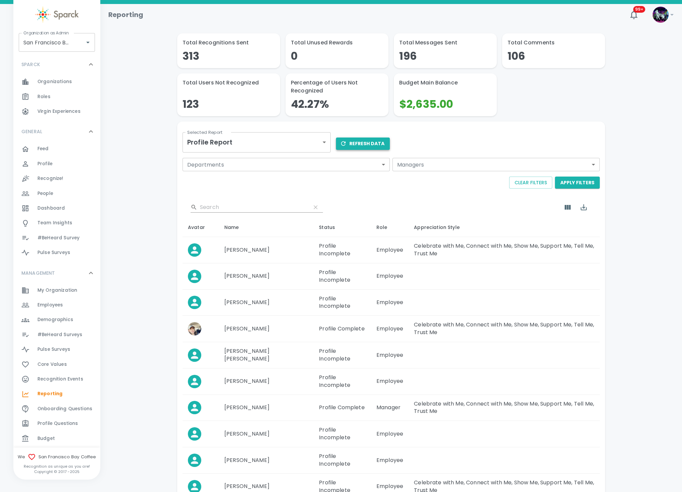
click at [353, 143] on button "Refresh Data" at bounding box center [363, 144] width 54 height 12
click at [582, 210] on icon "Export" at bounding box center [583, 207] width 6 height 6
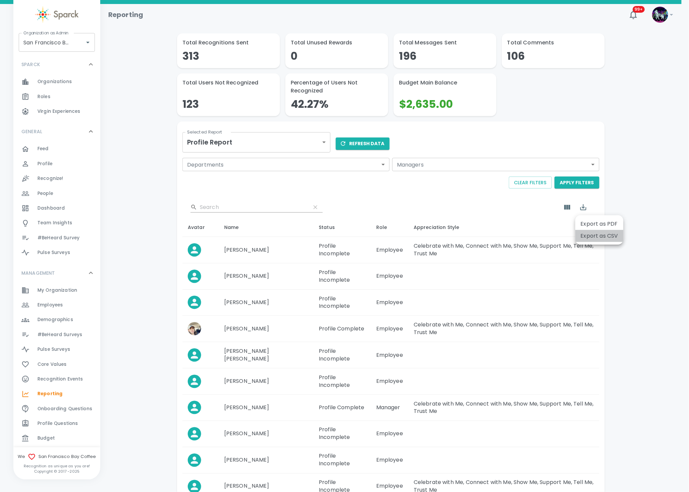
click at [591, 240] on li "Export as CSV" at bounding box center [599, 236] width 48 height 12
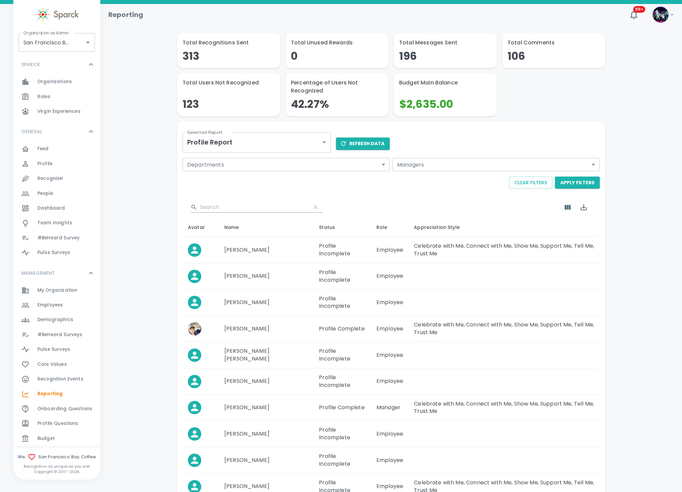
click at [226, 141] on body "Skip Navigation Reporting 99+ ! Organization as Admin [GEOGRAPHIC_DATA] Coffee …" at bounding box center [341, 279] width 682 height 558
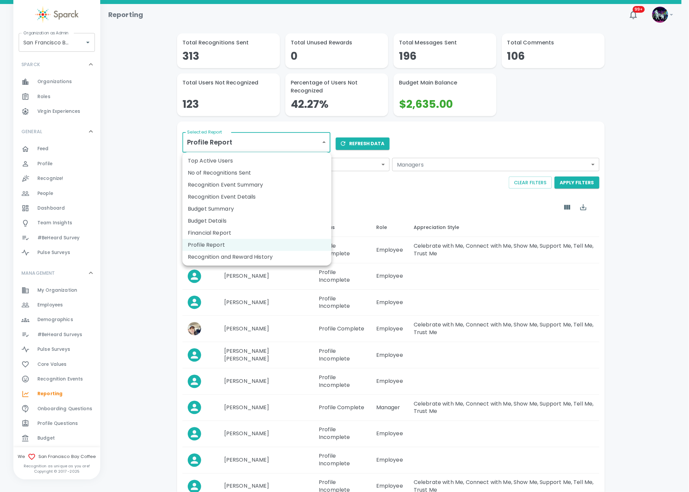
click at [226, 258] on li "Recognition and Reward History" at bounding box center [256, 257] width 149 height 12
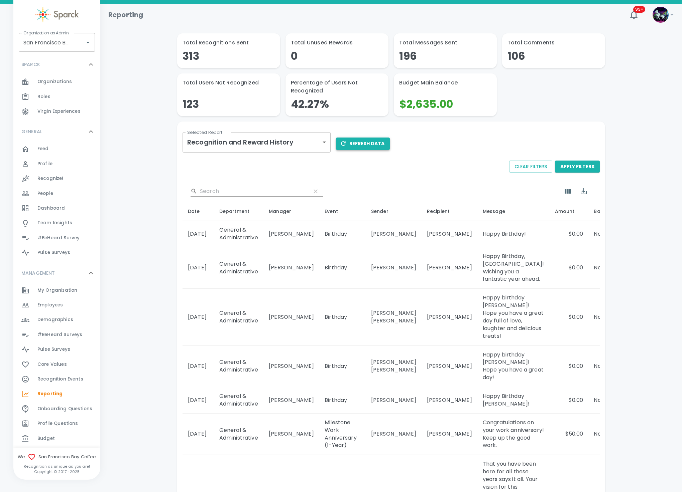
click at [355, 148] on button "Refresh Data" at bounding box center [363, 144] width 54 height 12
click at [585, 192] on icon "Export" at bounding box center [583, 191] width 8 height 8
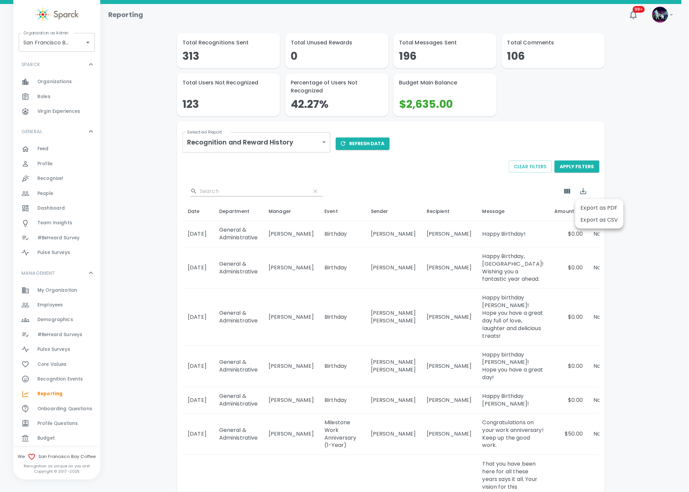
click at [586, 215] on li "Export as CSV" at bounding box center [599, 220] width 48 height 12
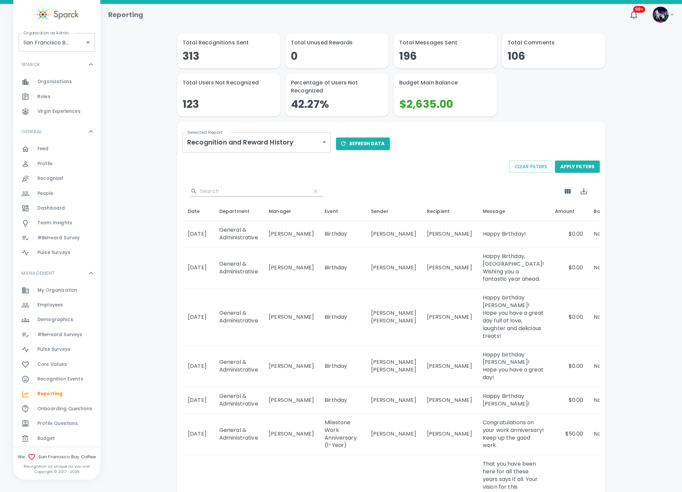
click at [281, 136] on body "Skip Navigation Reporting 99+ ! Organization as Admin [GEOGRAPHIC_DATA] Coffee …" at bounding box center [341, 458] width 682 height 916
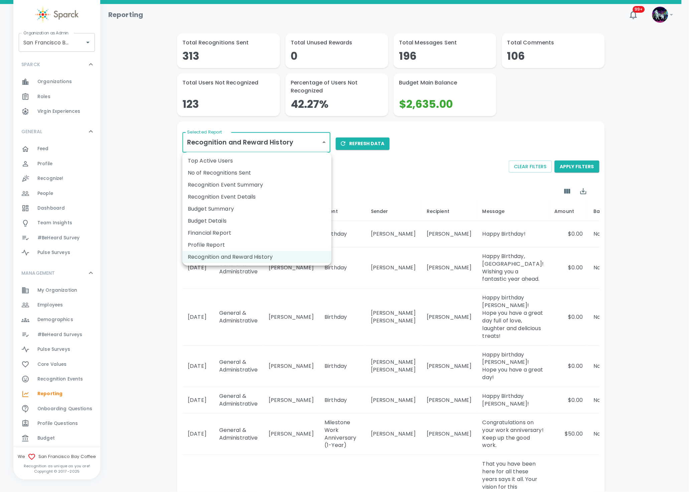
click at [128, 181] on div at bounding box center [344, 246] width 689 height 492
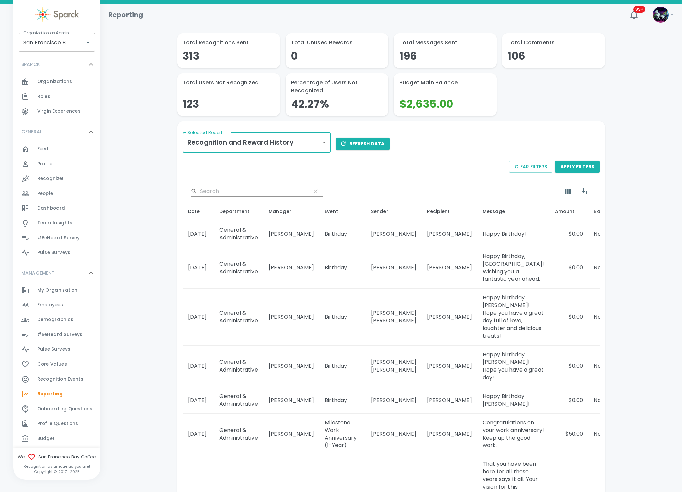
click at [41, 152] on span "Feed" at bounding box center [42, 149] width 11 height 7
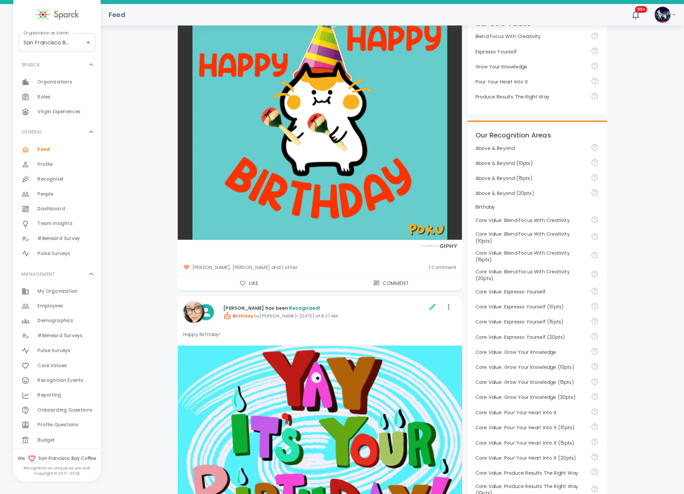
scroll to position [250, 0]
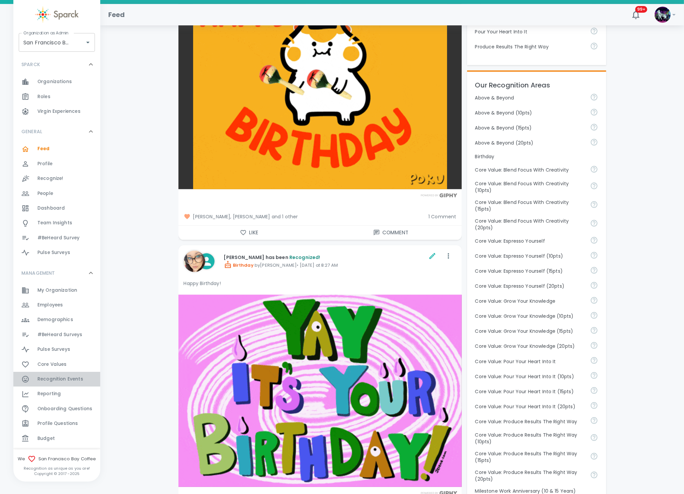
click at [79, 383] on span "Recognition Events 0" at bounding box center [60, 379] width 46 height 9
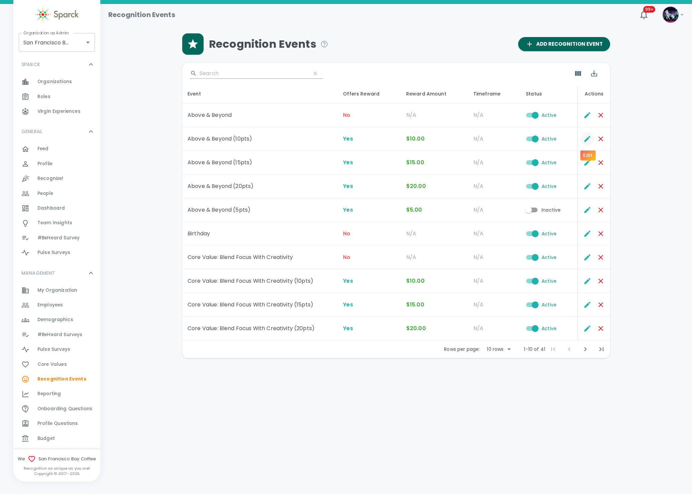
click at [588, 138] on icon "Edit" at bounding box center [587, 139] width 6 height 6
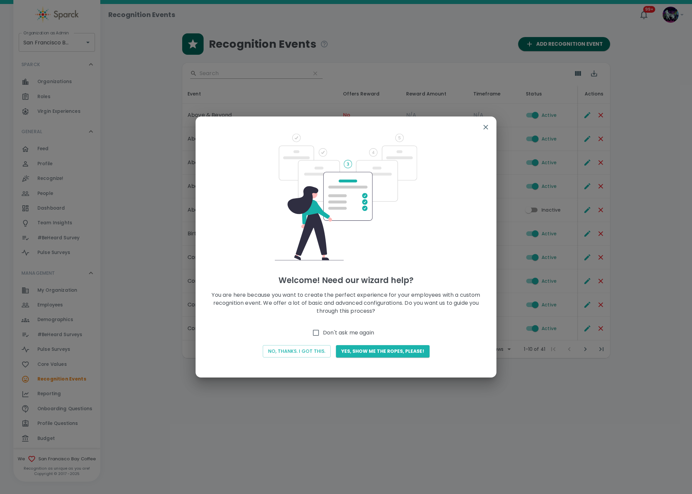
click at [328, 330] on span "Don't ask me again" at bounding box center [348, 333] width 51 height 8
click at [323, 330] on input "Don't ask me again" at bounding box center [316, 333] width 14 height 14
checkbox input "true"
click at [293, 353] on button "No, thanks. I got this." at bounding box center [297, 351] width 68 height 12
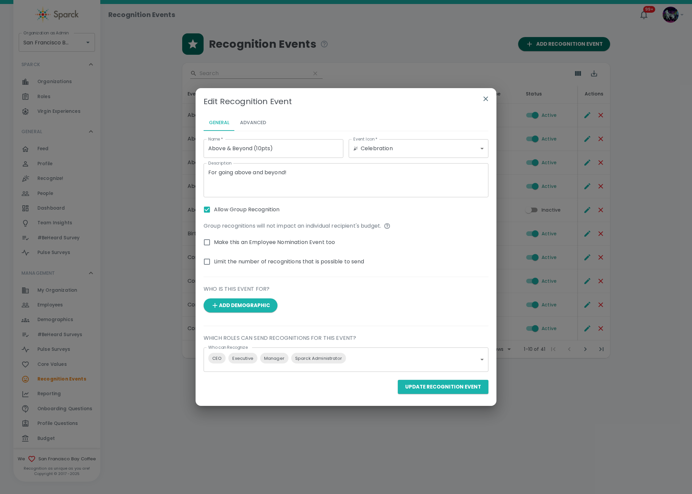
click at [254, 119] on button "Advanced" at bounding box center [253, 123] width 37 height 16
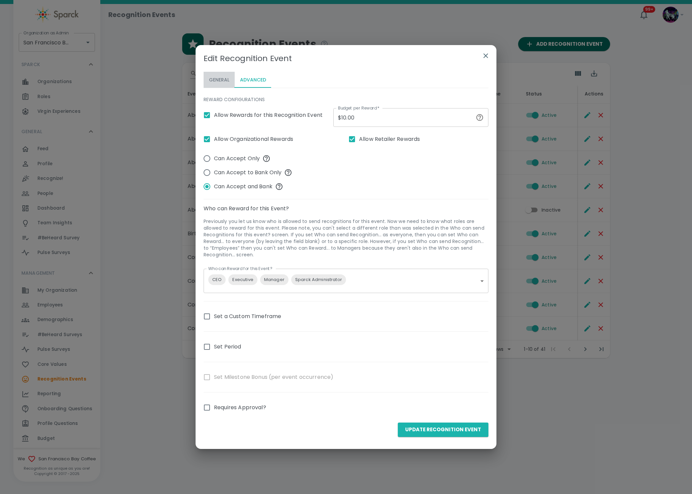
click at [225, 80] on button "General" at bounding box center [218, 80] width 31 height 16
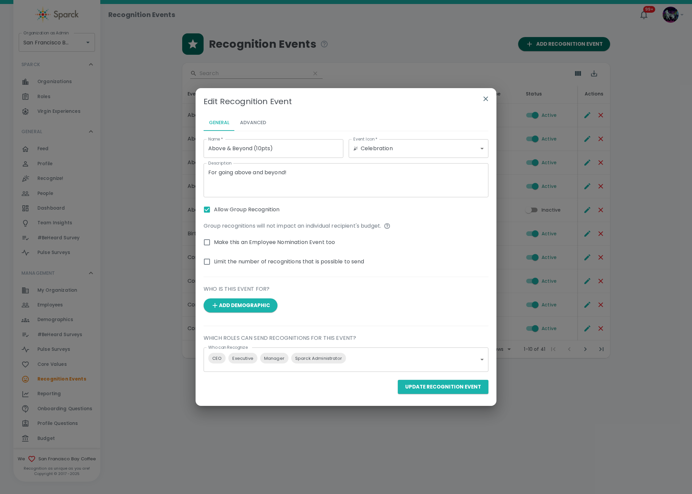
click at [486, 100] on icon "button" at bounding box center [485, 99] width 5 height 5
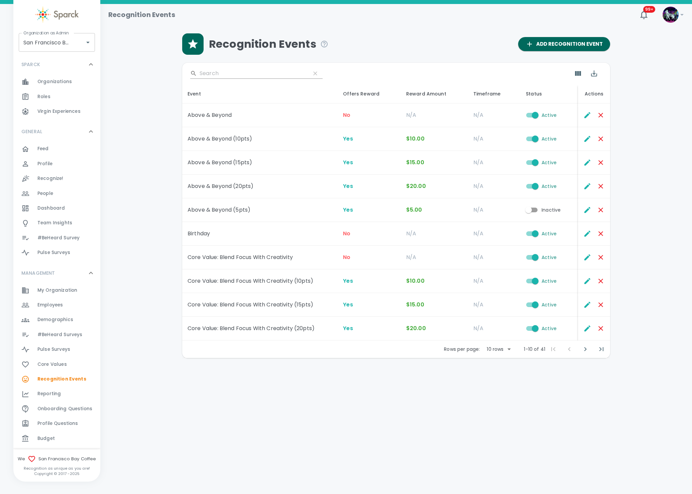
click at [502, 351] on body "Skip Navigation Recognition Events 99+ ! Organization as Admin [GEOGRAPHIC_DATA…" at bounding box center [346, 196] width 692 height 393
click at [500, 403] on li "50" at bounding box center [498, 400] width 31 height 12
type input "50"
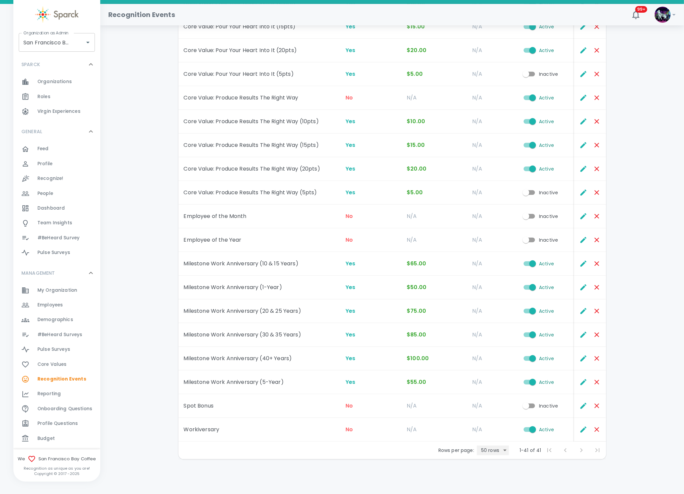
scroll to position [636, 0]
